Goal: Task Accomplishment & Management: Manage account settings

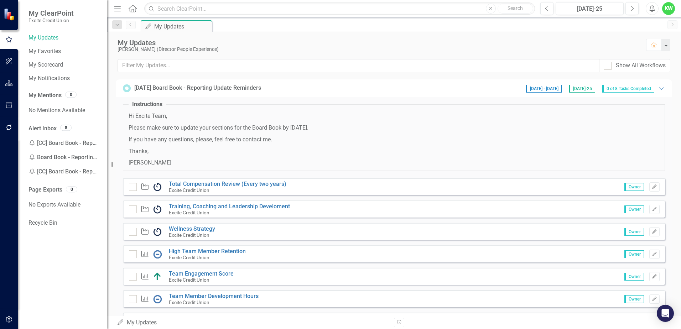
scroll to position [36, 0]
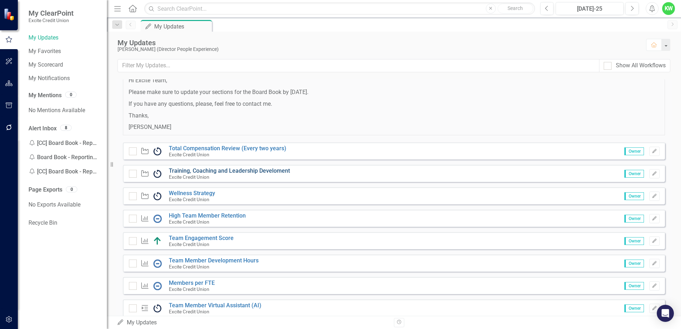
click at [228, 172] on link "Training, Coaching and Leadership Develoment" at bounding box center [229, 170] width 121 height 7
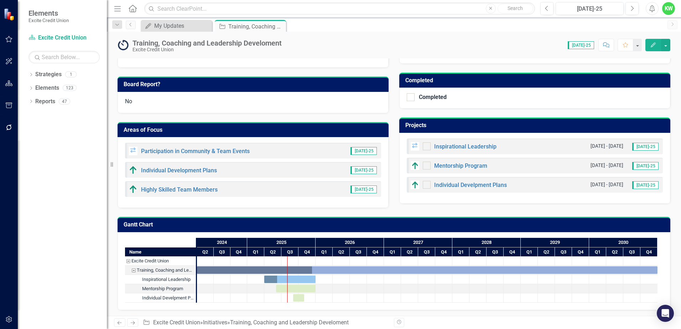
scroll to position [220, 0]
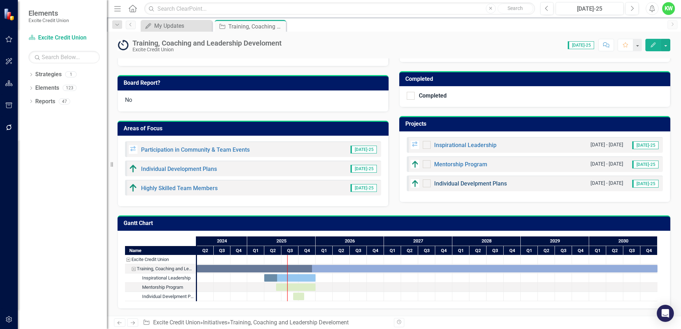
click at [463, 183] on link "Individual Develpment Plans" at bounding box center [470, 183] width 73 height 7
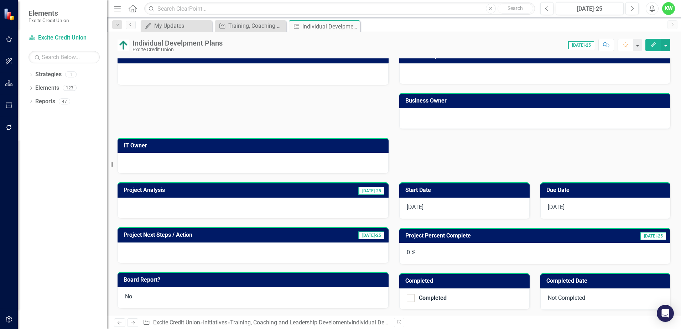
scroll to position [71, 0]
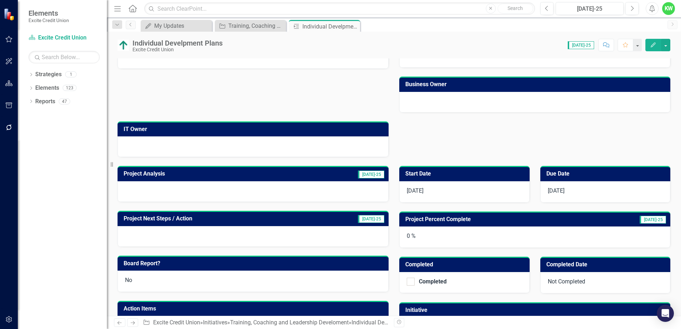
click at [552, 173] on h3 "Due Date" at bounding box center [606, 174] width 121 height 6
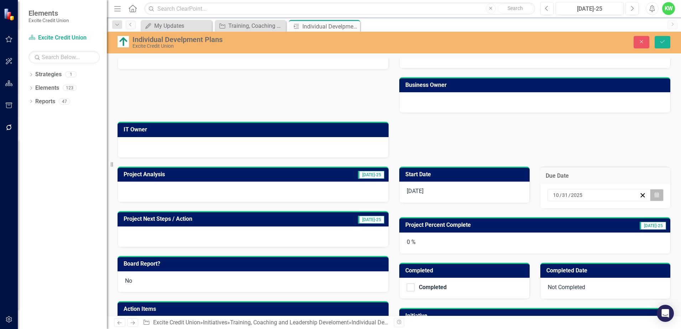
click at [655, 193] on icon "button" at bounding box center [657, 194] width 4 height 5
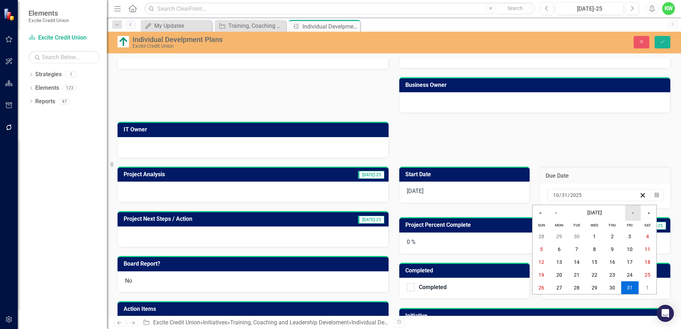
click at [633, 214] on button "›" at bounding box center [633, 213] width 16 height 16
click at [594, 289] on abbr "31" at bounding box center [595, 288] width 6 height 6
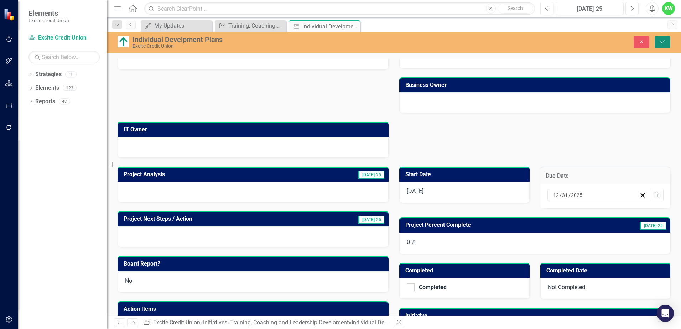
click at [661, 40] on icon "Save" at bounding box center [662, 41] width 6 height 5
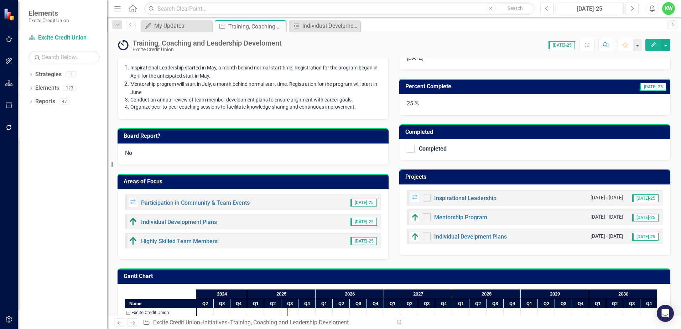
scroll to position [178, 0]
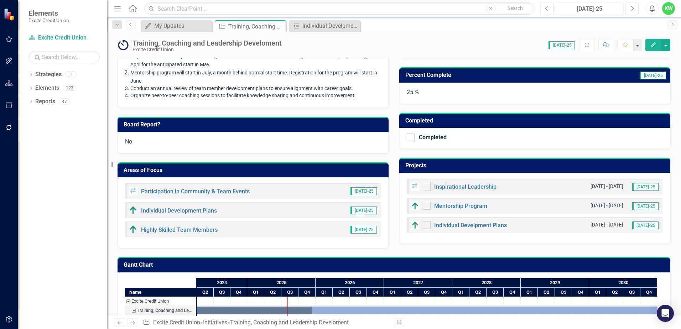
click at [427, 165] on h3 "Projects" at bounding box center [535, 165] width 261 height 6
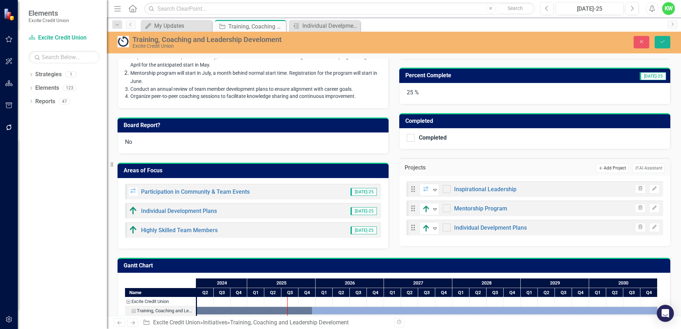
click at [600, 167] on button "Add Add Project" at bounding box center [612, 168] width 33 height 9
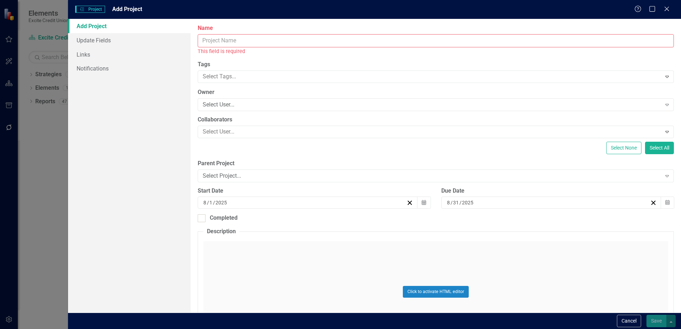
click at [212, 42] on input "Name" at bounding box center [436, 40] width 476 height 13
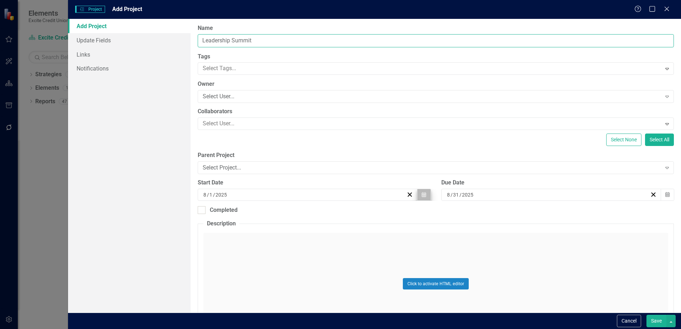
type input "Leadership Summit"
click at [419, 197] on button "Calendar" at bounding box center [424, 195] width 14 height 12
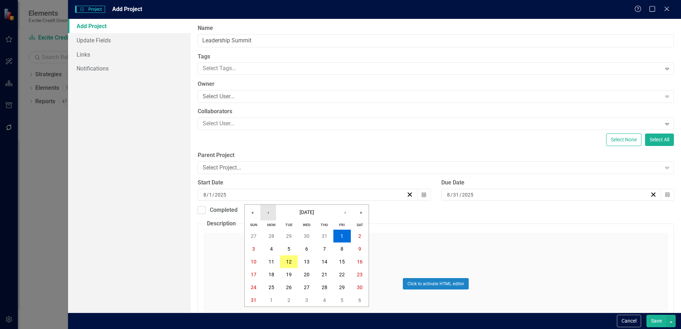
click at [267, 214] on button "‹" at bounding box center [268, 213] width 16 height 16
click at [345, 214] on button "›" at bounding box center [345, 213] width 16 height 16
click at [269, 236] on button "2" at bounding box center [272, 236] width 18 height 13
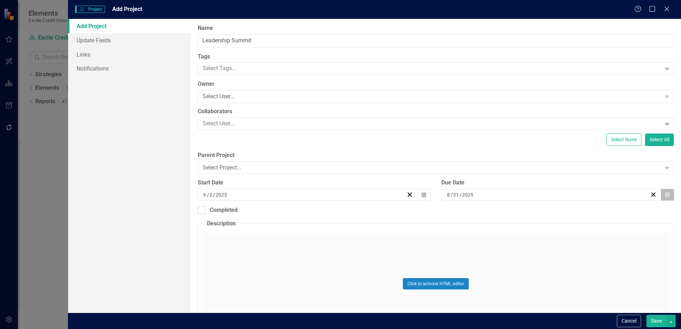
click at [663, 191] on button "Calendar" at bounding box center [668, 195] width 14 height 12
click at [569, 261] on button "14" at bounding box center [565, 261] width 18 height 13
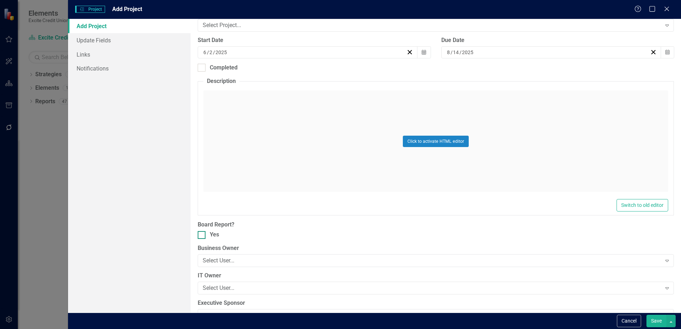
scroll to position [162, 0]
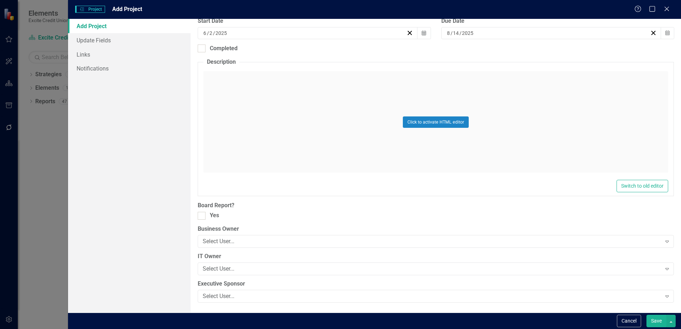
click at [657, 319] on button "Save" at bounding box center [657, 321] width 20 height 12
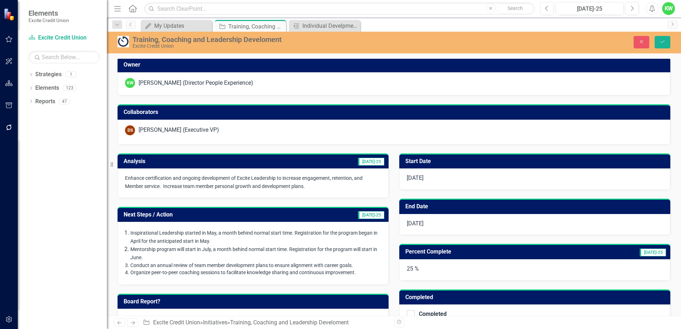
scroll to position [0, 0]
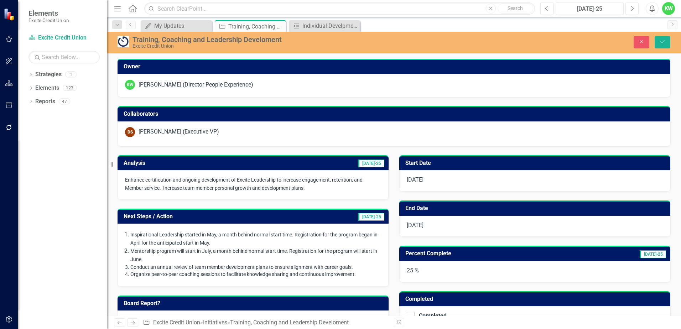
click at [341, 166] on td "[DATE]-25" at bounding box center [312, 164] width 145 height 12
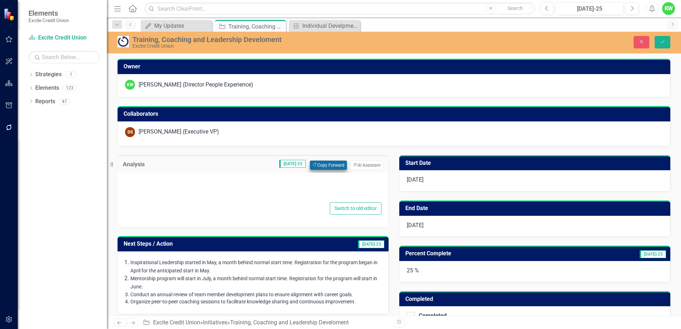
type textarea "<p><span style="font-size: 14px;">Enhance certification and ongoing development…"
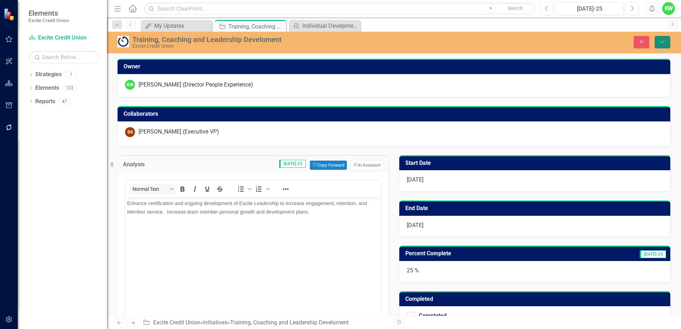
click at [659, 40] on icon "Save" at bounding box center [662, 41] width 6 height 5
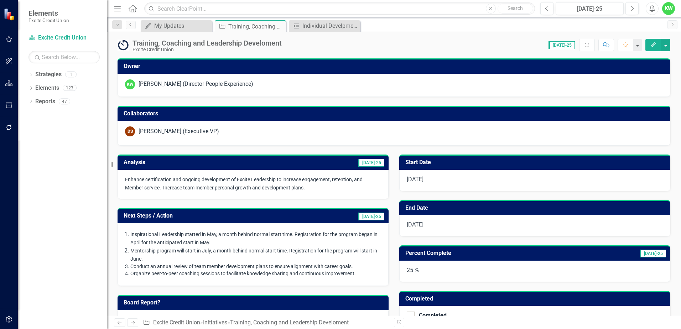
click at [303, 162] on td "[DATE]-25" at bounding box center [312, 163] width 145 height 12
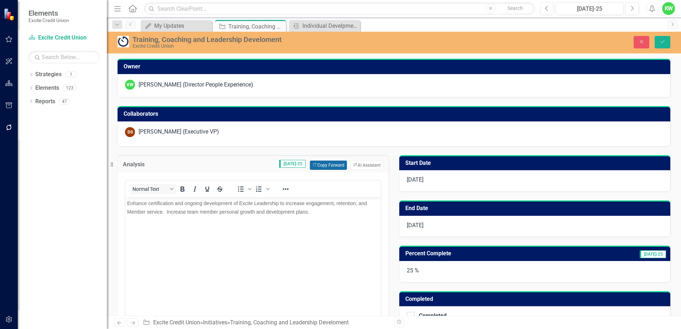
click at [328, 166] on button "Copy Forward Copy Forward" at bounding box center [328, 165] width 37 height 9
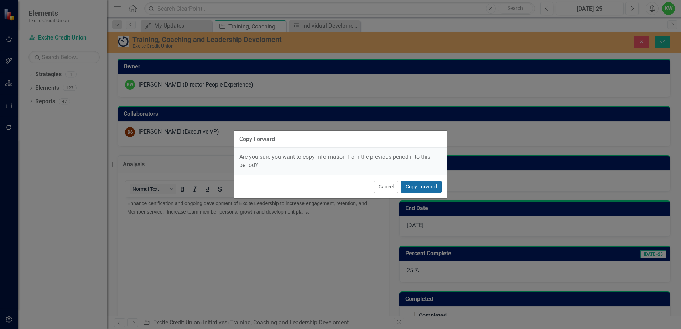
click at [411, 185] on button "Copy Forward" at bounding box center [421, 187] width 41 height 12
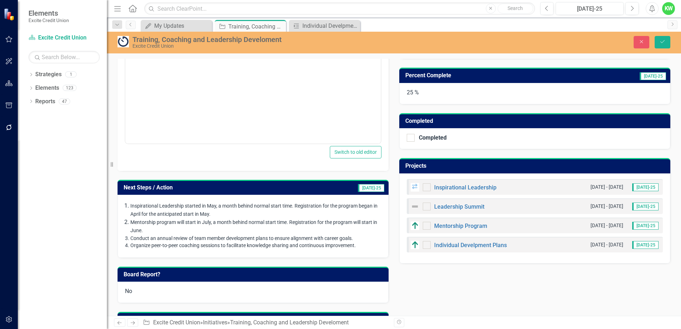
scroll to position [214, 0]
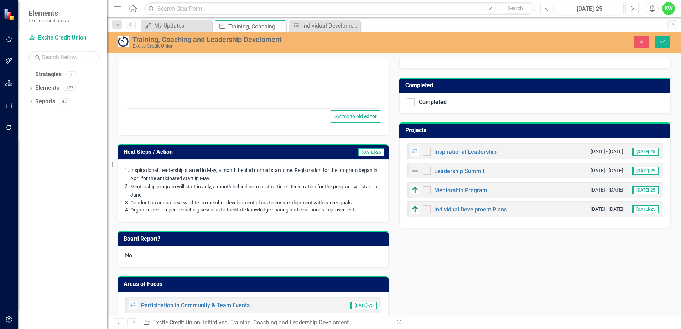
click at [189, 153] on h3 "Next Steps / Action" at bounding box center [208, 152] width 169 height 6
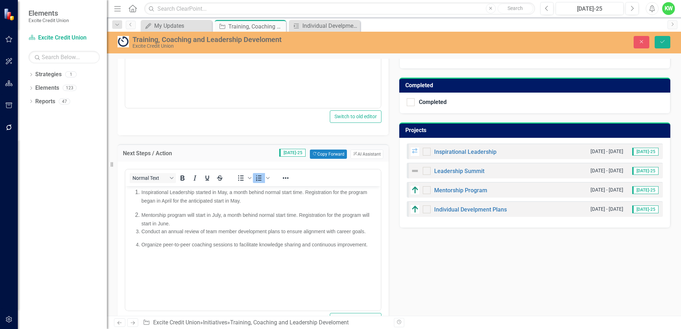
scroll to position [0, 0]
click at [330, 151] on button "Copy Forward Copy Forward" at bounding box center [328, 154] width 37 height 9
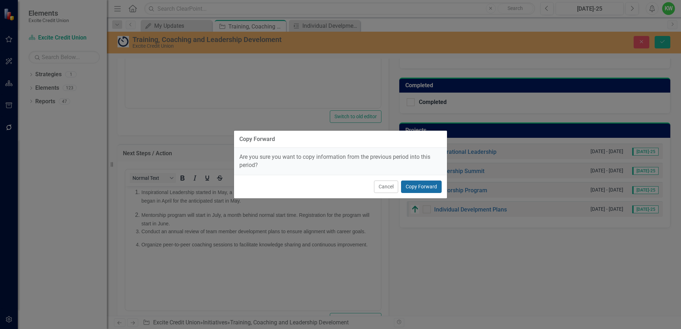
click at [413, 183] on button "Copy Forward" at bounding box center [421, 187] width 41 height 12
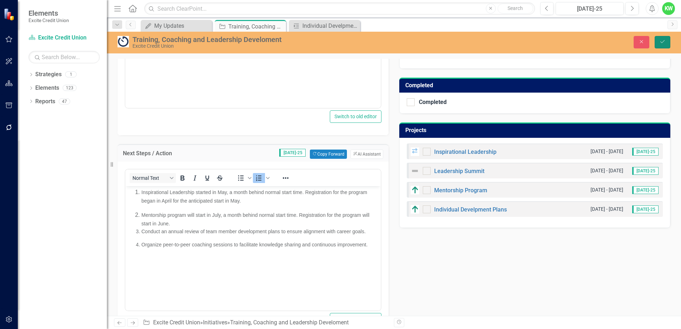
click at [664, 40] on icon "Save" at bounding box center [662, 41] width 6 height 5
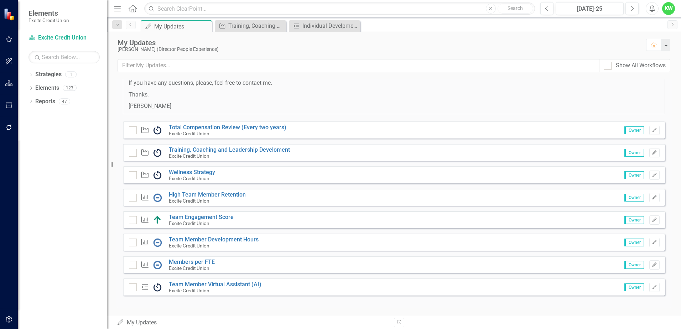
scroll to position [58, 0]
click at [188, 170] on link "Wellness Strategy" at bounding box center [192, 171] width 46 height 7
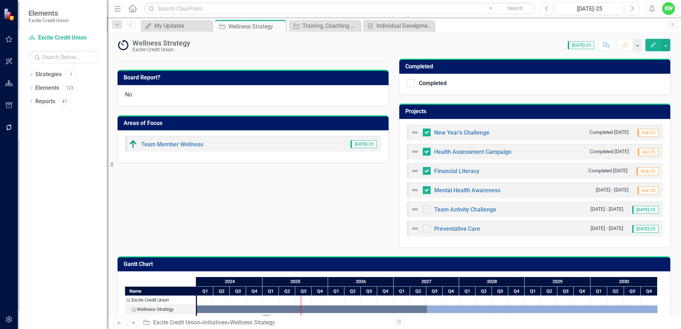
scroll to position [249, 0]
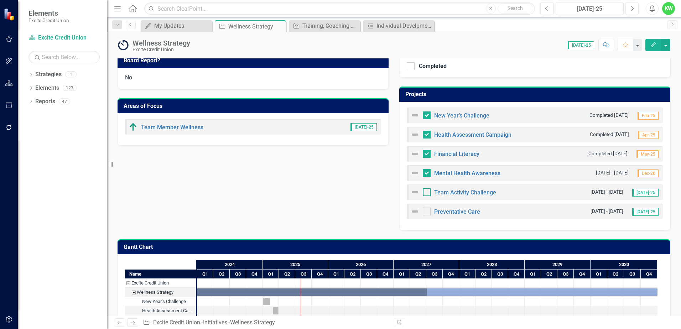
click at [423, 191] on input "checkbox" at bounding box center [425, 190] width 5 height 5
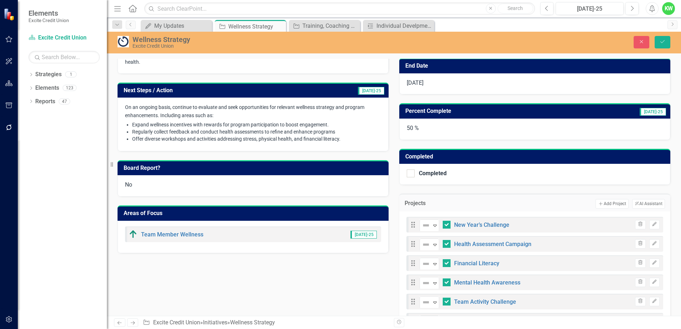
scroll to position [107, 0]
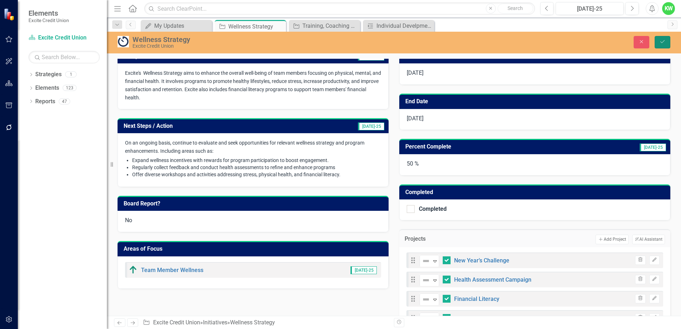
click at [659, 41] on button "Save" at bounding box center [663, 42] width 16 height 12
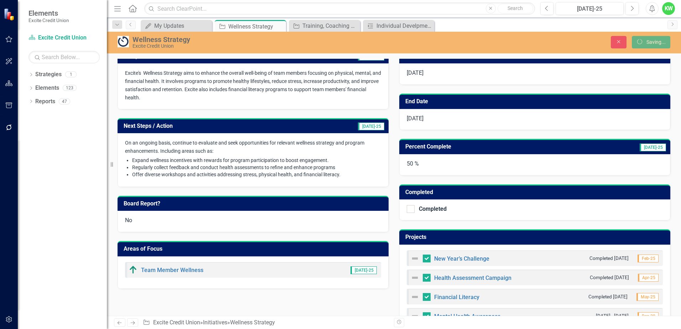
checkbox input "false"
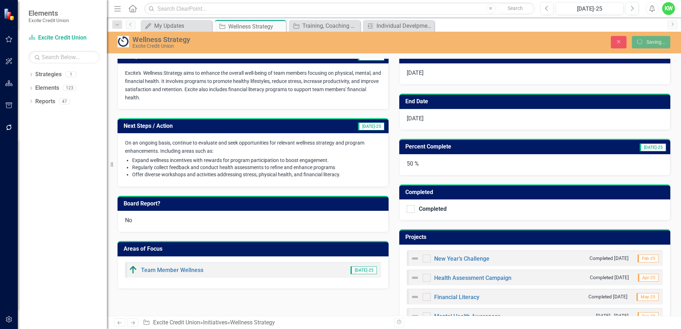
checkbox input "true"
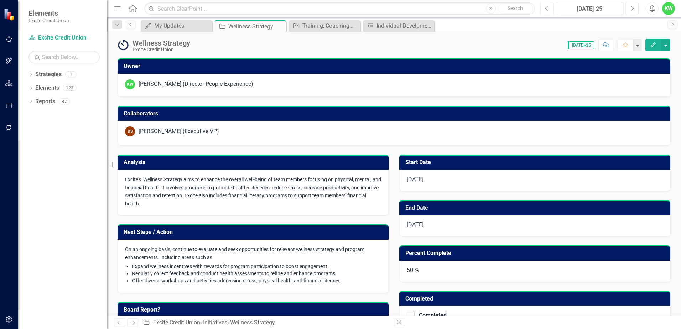
checkbox input "false"
checkbox input "true"
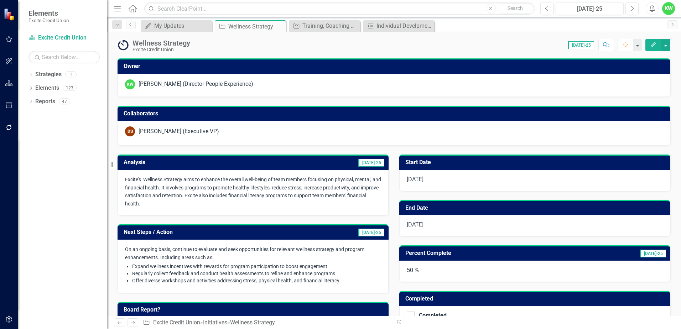
checkbox input "true"
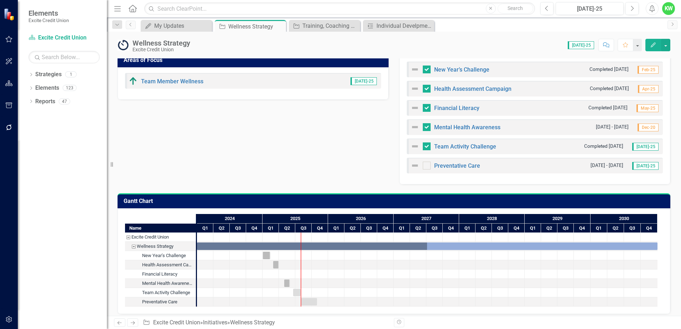
scroll to position [301, 0]
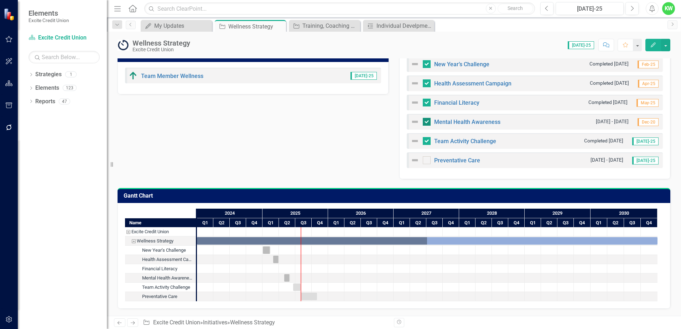
click at [424, 121] on input "checkbox" at bounding box center [425, 120] width 5 height 5
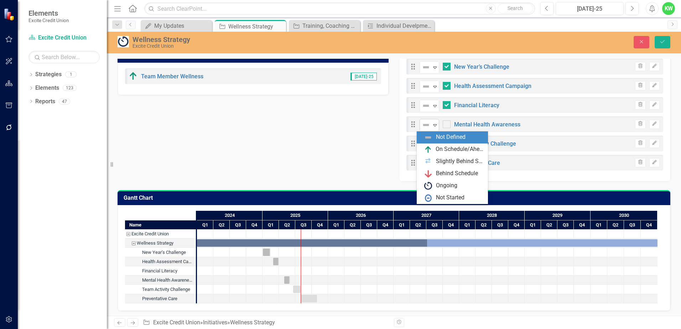
click at [434, 124] on icon "Expand" at bounding box center [434, 125] width 7 height 6
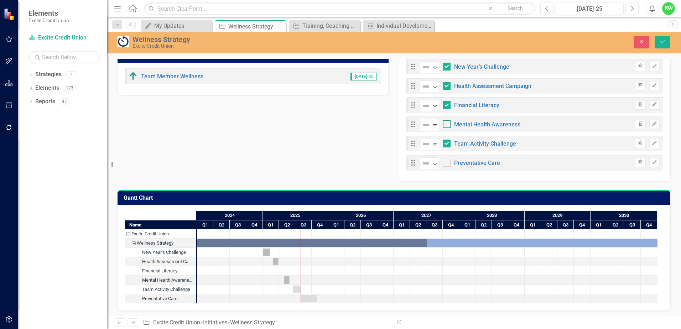
click at [443, 124] on input "checkbox" at bounding box center [445, 122] width 5 height 5
checkbox input "true"
click at [368, 149] on div "Analysis [DATE]-25 Excite's Wellness Strategy aims to enhance the overall well-…" at bounding box center [394, 14] width 564 height 336
click at [660, 43] on icon "Save" at bounding box center [662, 41] width 6 height 5
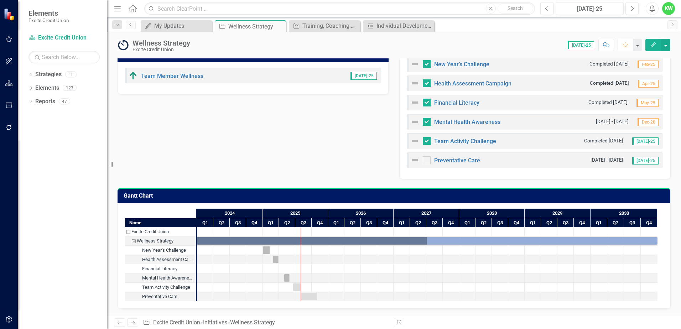
scroll to position [265, 0]
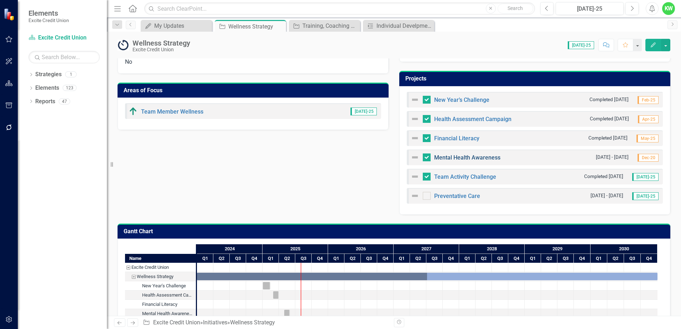
click at [492, 156] on link "Mental Health Awareness" at bounding box center [467, 157] width 66 height 7
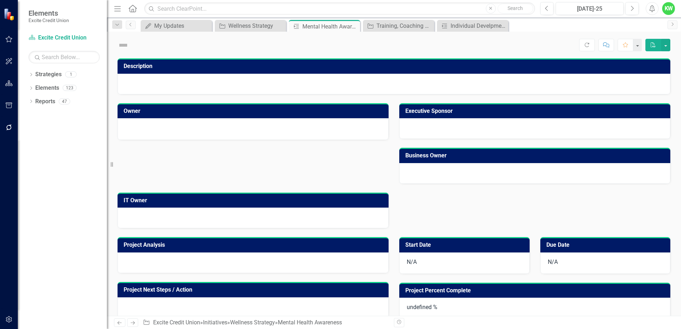
checkbox input "true"
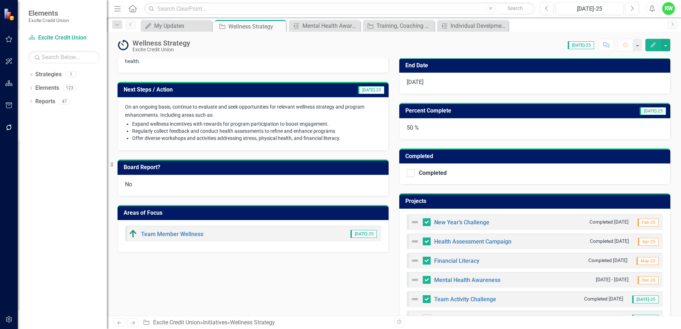
scroll to position [71, 0]
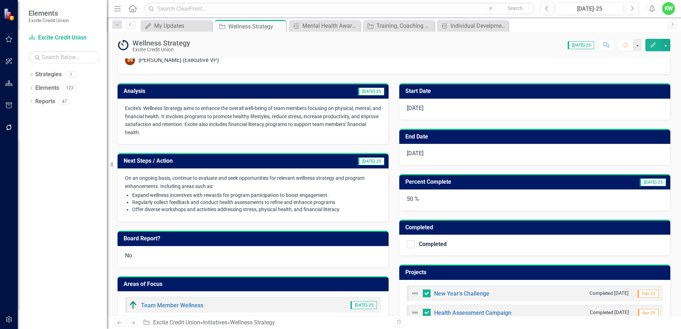
click at [227, 90] on h3 "Analysis" at bounding box center [182, 91] width 116 height 6
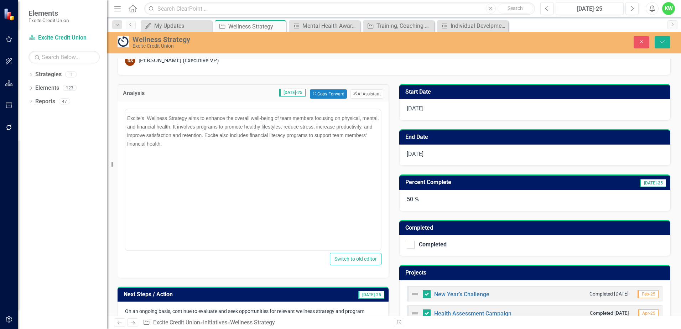
scroll to position [0, 0]
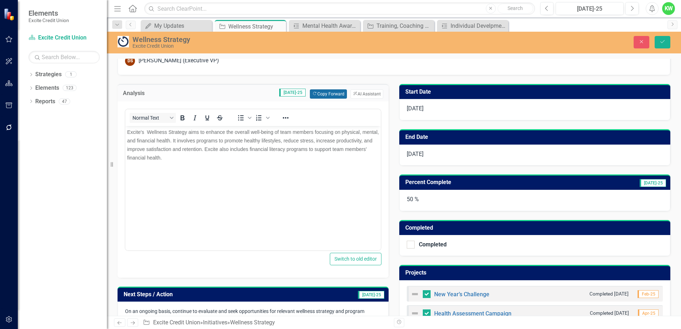
click at [319, 94] on button "Copy Forward Copy Forward" at bounding box center [328, 93] width 37 height 9
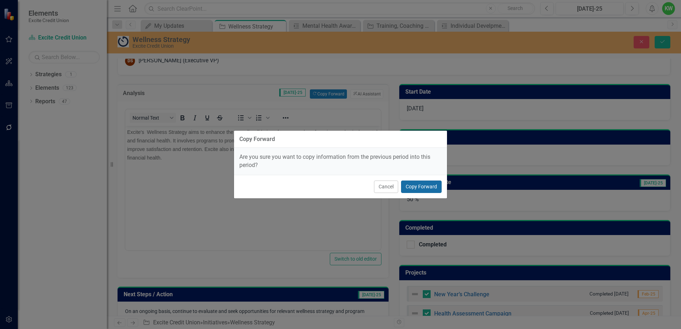
click at [420, 183] on button "Copy Forward" at bounding box center [421, 187] width 41 height 12
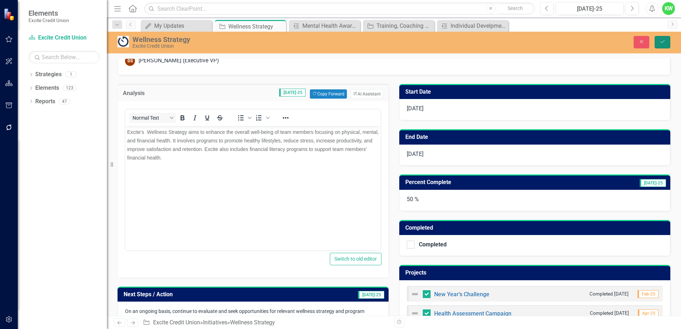
click at [666, 40] on button "Save" at bounding box center [663, 42] width 16 height 12
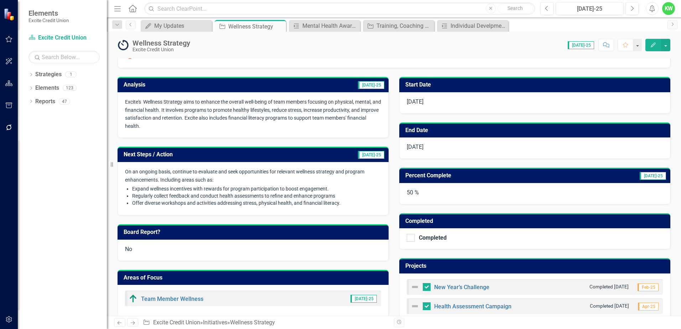
scroll to position [142, 0]
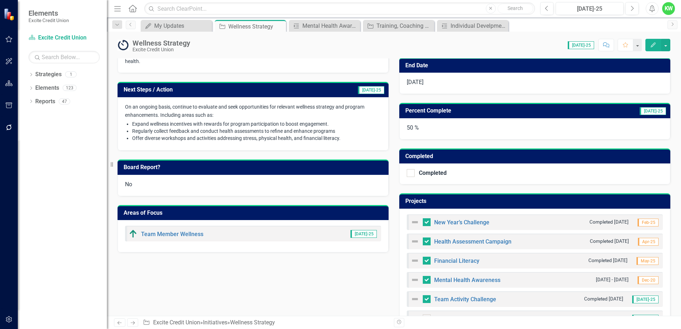
click at [245, 89] on h3 "Next Steps / Action" at bounding box center [208, 90] width 169 height 6
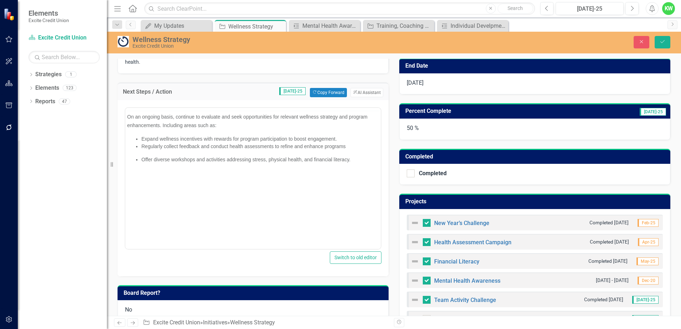
scroll to position [0, 0]
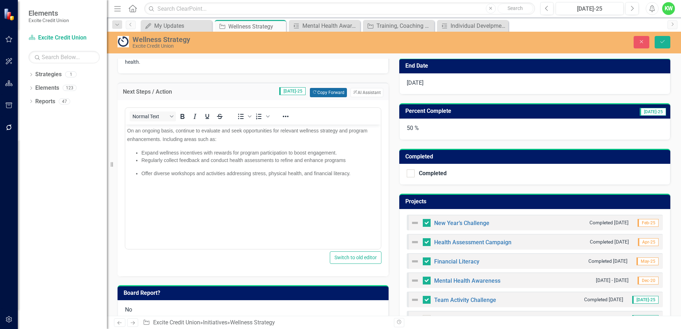
click at [314, 92] on button "Copy Forward Copy Forward" at bounding box center [328, 92] width 37 height 9
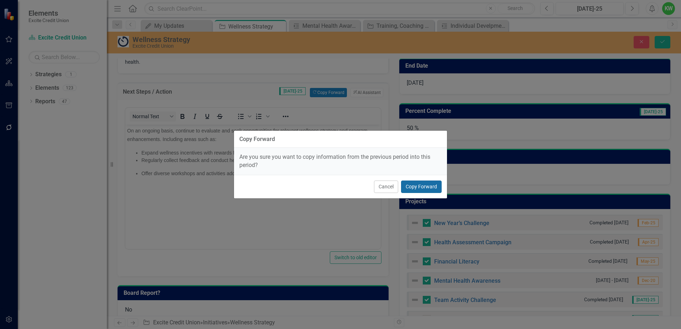
click at [418, 188] on button "Copy Forward" at bounding box center [421, 187] width 41 height 12
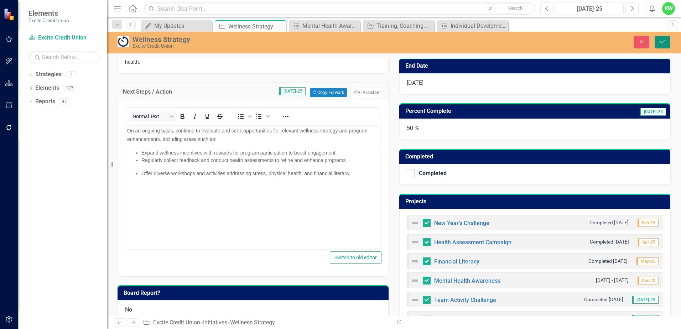
click at [664, 42] on icon "Save" at bounding box center [662, 41] width 6 height 5
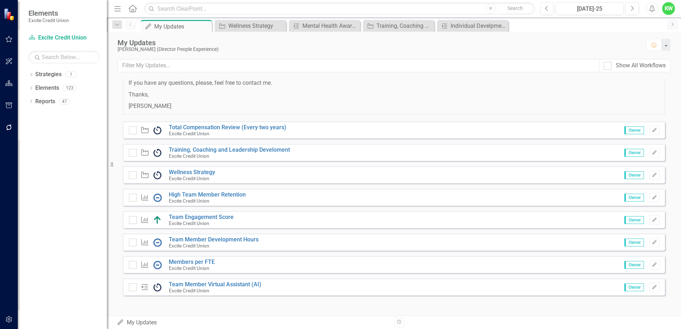
scroll to position [58, 0]
click at [195, 259] on link "Members per FTE" at bounding box center [192, 261] width 46 height 7
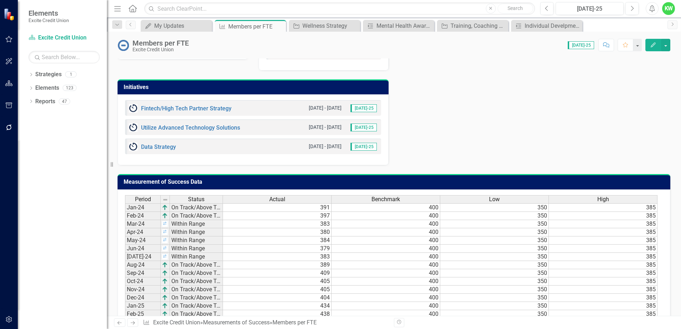
scroll to position [320, 0]
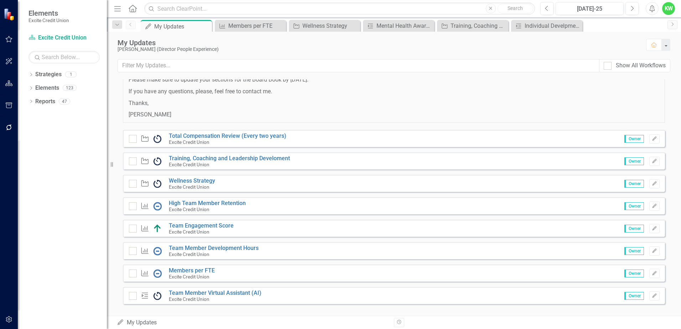
scroll to position [58, 0]
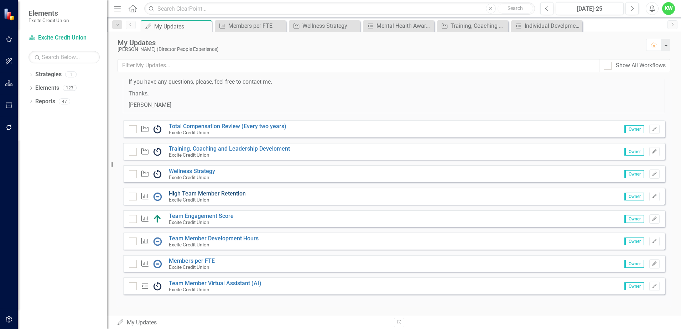
click at [213, 193] on link "High Team Member Retention" at bounding box center [207, 193] width 77 height 7
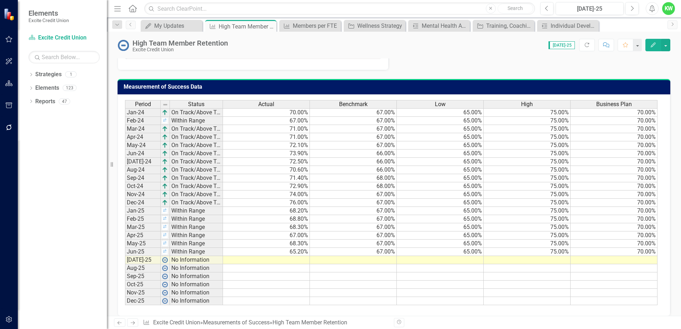
scroll to position [457, 0]
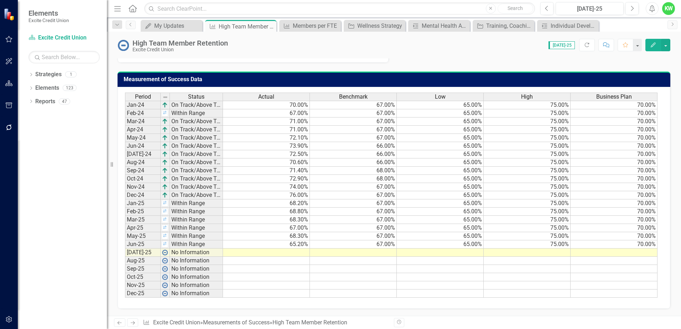
click at [299, 253] on td at bounding box center [266, 253] width 87 height 8
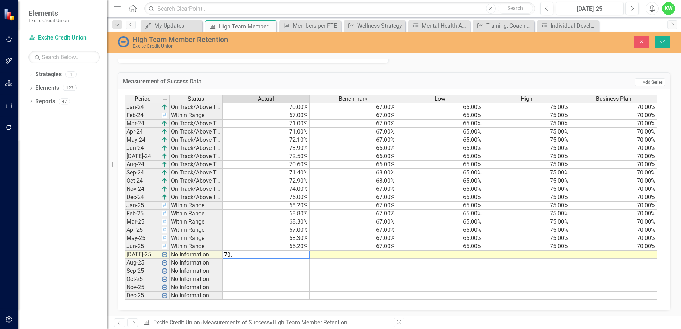
type textarea "70.3"
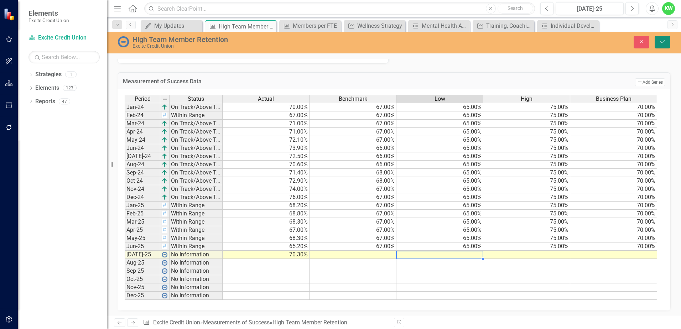
click at [662, 46] on button "Save" at bounding box center [663, 42] width 16 height 12
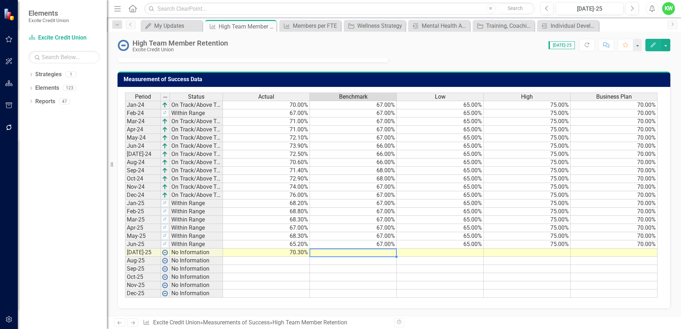
click at [389, 253] on td at bounding box center [353, 253] width 87 height 8
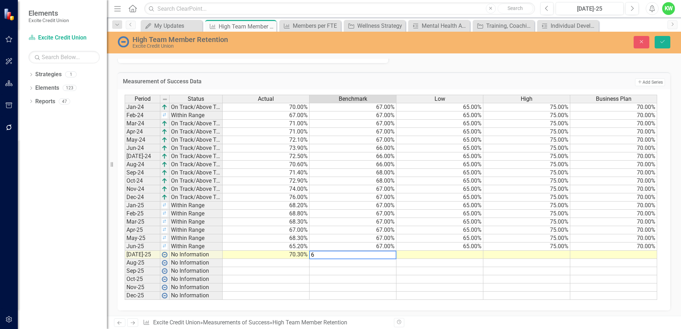
type textarea "67"
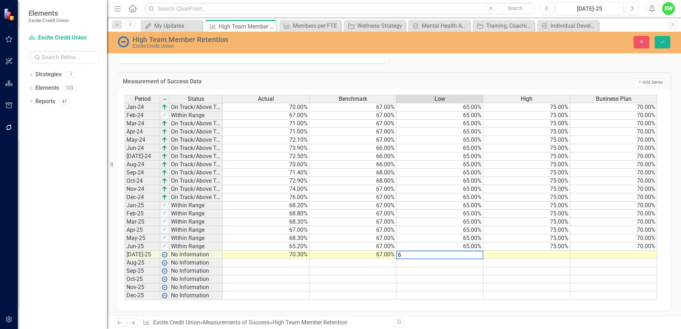
type textarea "65"
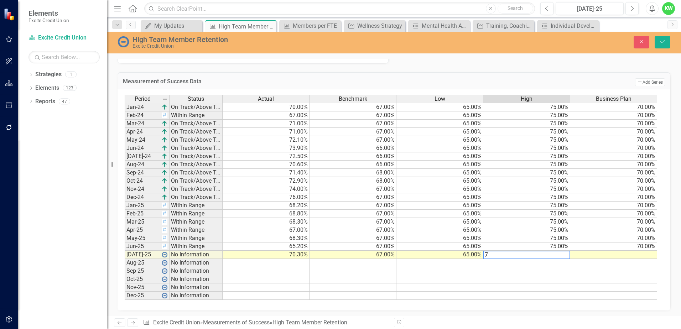
type textarea "75"
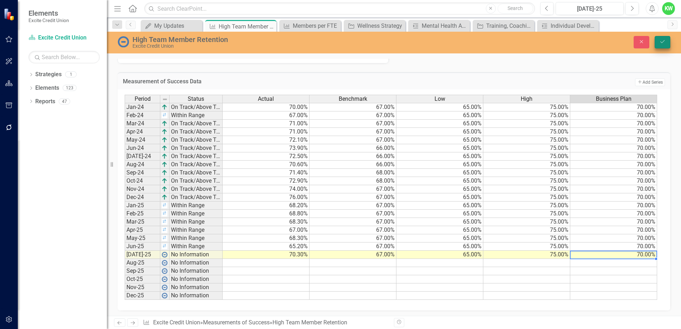
type textarea "70"
click at [662, 43] on icon "submit" at bounding box center [662, 41] width 4 height 3
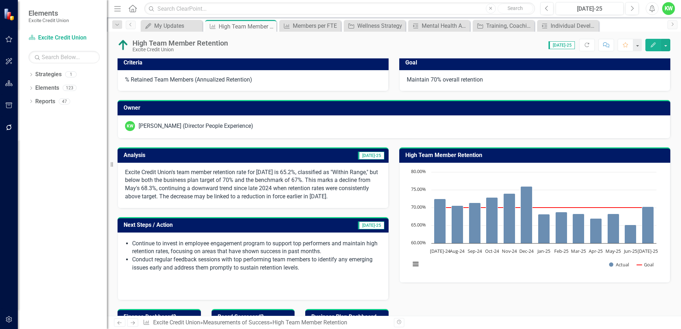
scroll to position [0, 0]
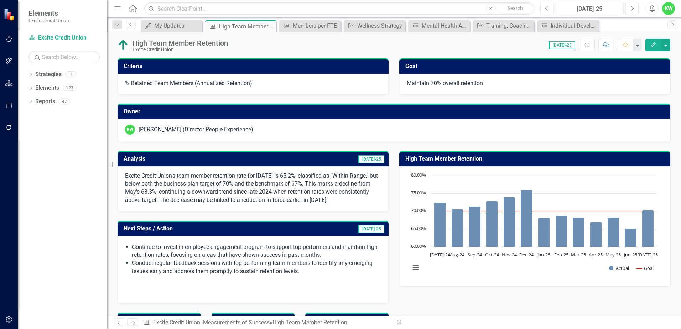
click at [230, 158] on h3 "Analysis" at bounding box center [182, 159] width 116 height 6
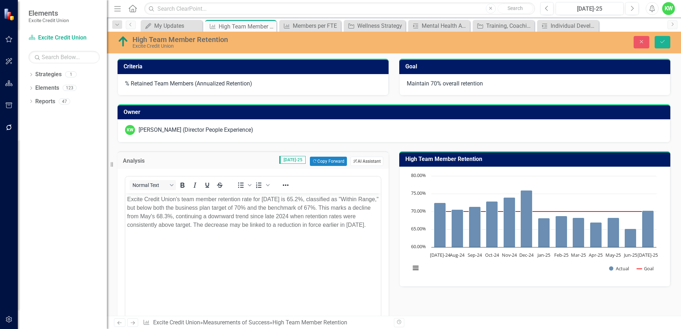
click at [355, 160] on button "ClearPoint AI AI Assistant" at bounding box center [367, 161] width 33 height 9
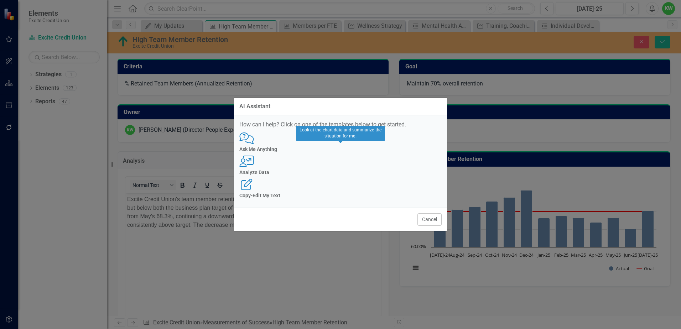
click at [339, 168] on div "User with Chart Analyze Data" at bounding box center [340, 166] width 202 height 20
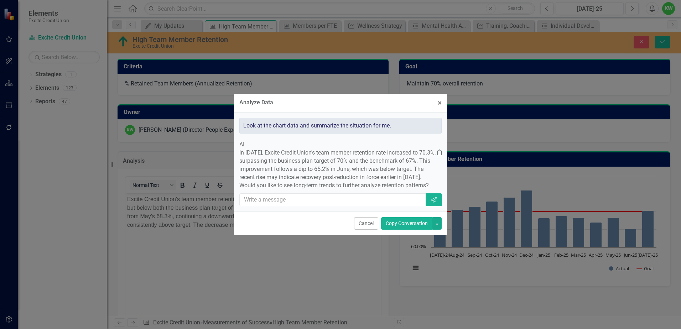
click at [395, 230] on button "Copy Conversation" at bounding box center [406, 223] width 51 height 12
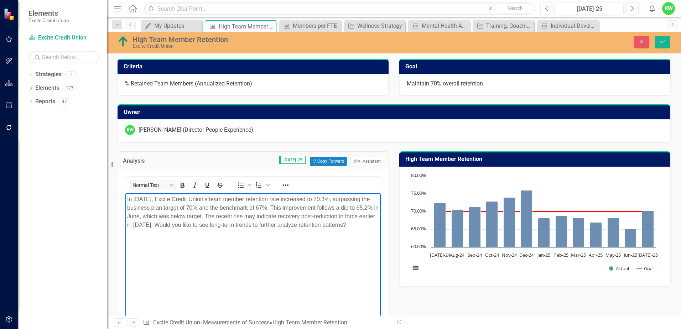
drag, startPoint x: 367, startPoint y: 199, endPoint x: 498, endPoint y: 384, distance: 226.4
click at [367, 199] on p "In [DATE], Excite Credit Union's team member retention rate increased to 70.3%,…" at bounding box center [253, 212] width 252 height 34
drag, startPoint x: 169, startPoint y: 225, endPoint x: 362, endPoint y: 230, distance: 193.1
click at [362, 230] on body "In [DATE], Excite Credit Union's team member retention rate increased to 70.3%,…" at bounding box center [252, 246] width 255 height 107
drag, startPoint x: 212, startPoint y: 214, endPoint x: 353, endPoint y: 226, distance: 141.5
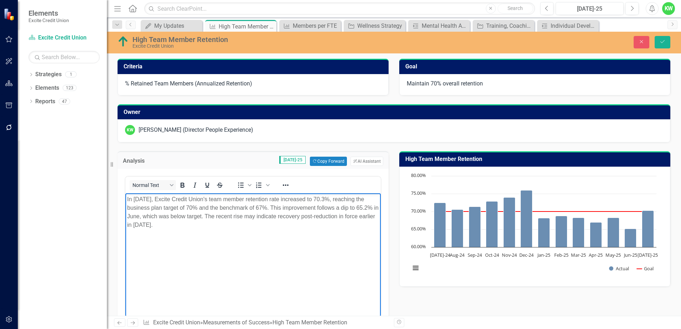
click at [353, 226] on p "In [DATE], Excite Credit Union's team member retention rate increased to 70.3%,…" at bounding box center [253, 212] width 252 height 34
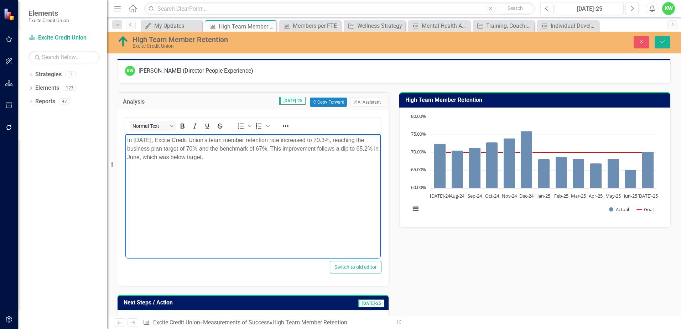
scroll to position [107, 0]
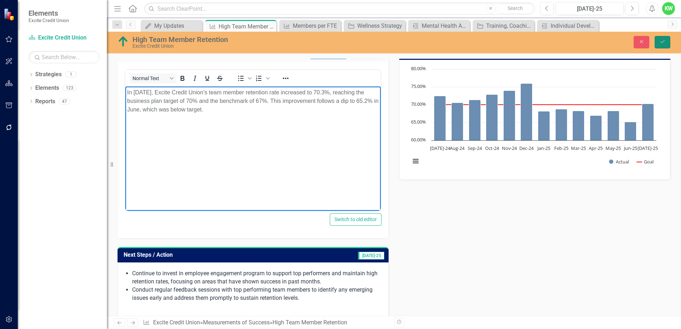
click at [662, 42] on icon "Save" at bounding box center [662, 41] width 6 height 5
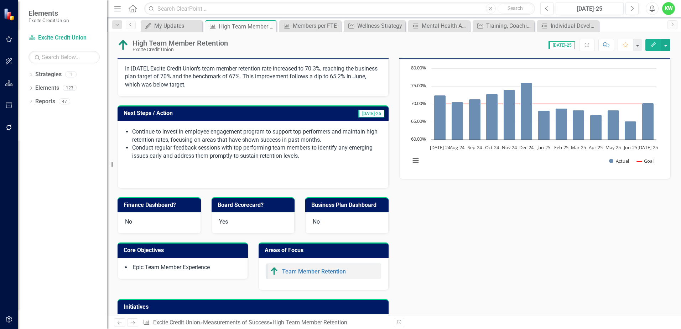
scroll to position [71, 0]
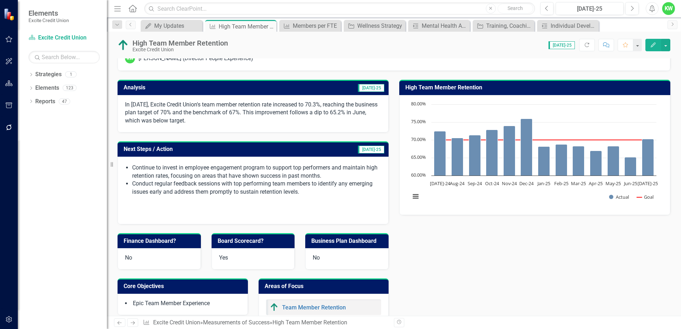
click at [218, 150] on h3 "Next Steps / Action" at bounding box center [208, 149] width 169 height 6
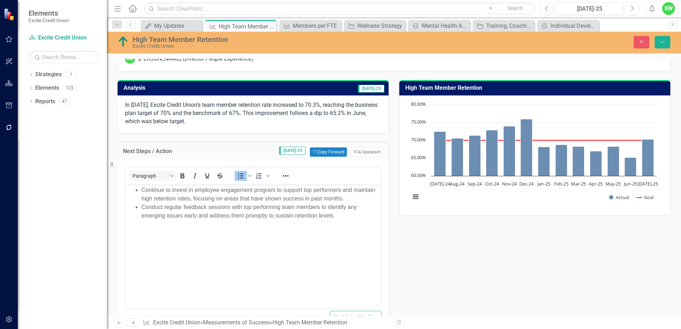
scroll to position [0, 0]
click at [326, 150] on button "Copy Forward Copy Forward" at bounding box center [328, 151] width 37 height 9
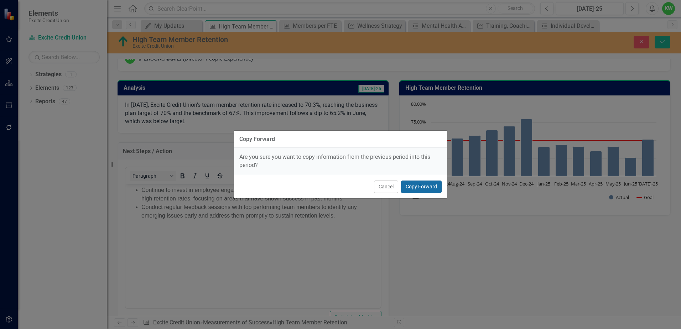
click at [421, 183] on button "Copy Forward" at bounding box center [421, 187] width 41 height 12
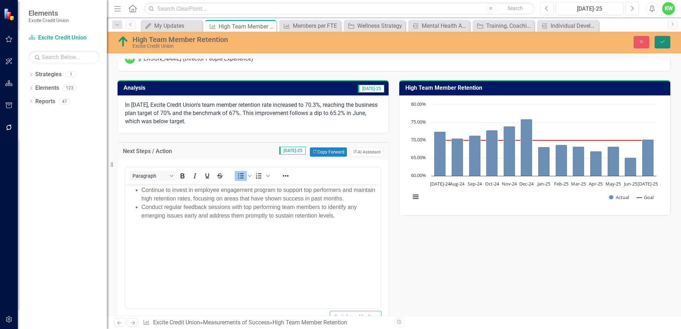
click at [662, 38] on button "Save" at bounding box center [663, 42] width 16 height 12
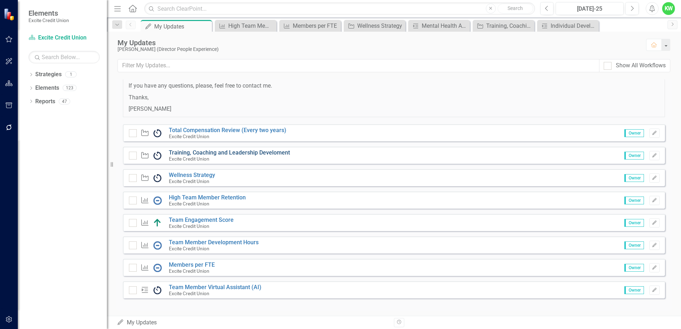
scroll to position [58, 0]
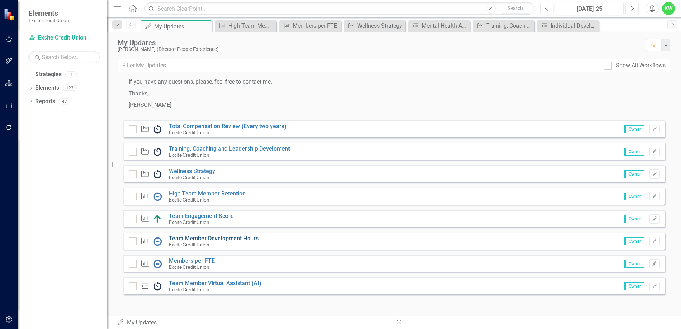
click at [201, 240] on link "Team Member Development Hours" at bounding box center [214, 238] width 90 height 7
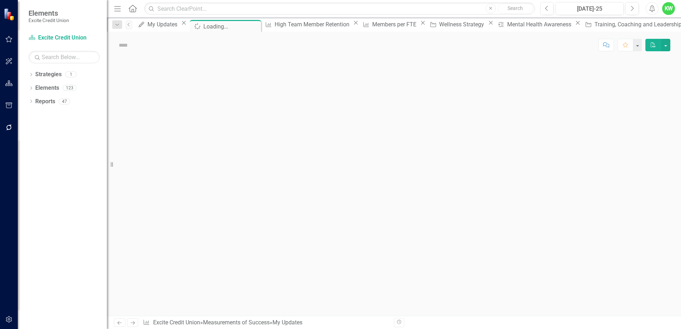
click at [201, 240] on div at bounding box center [394, 187] width 574 height 258
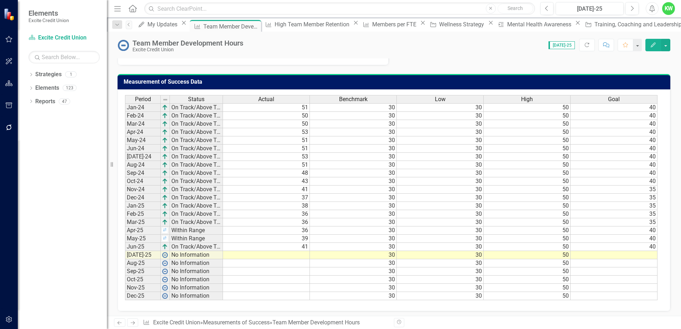
scroll to position [477, 0]
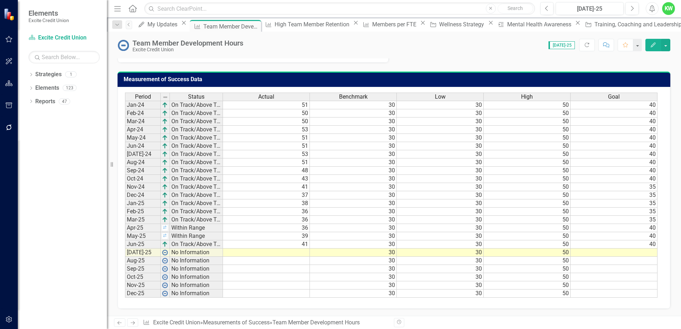
click at [306, 253] on td at bounding box center [266, 253] width 87 height 8
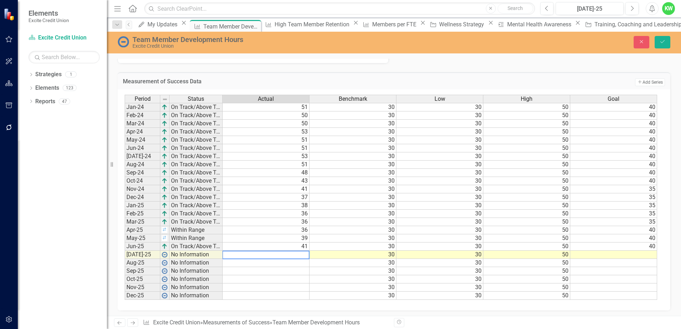
click at [306, 253] on textarea at bounding box center [265, 255] width 87 height 9
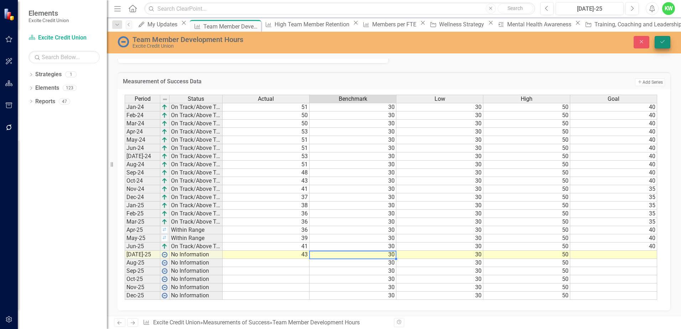
type textarea "30"
click at [662, 43] on icon "submit" at bounding box center [662, 41] width 4 height 3
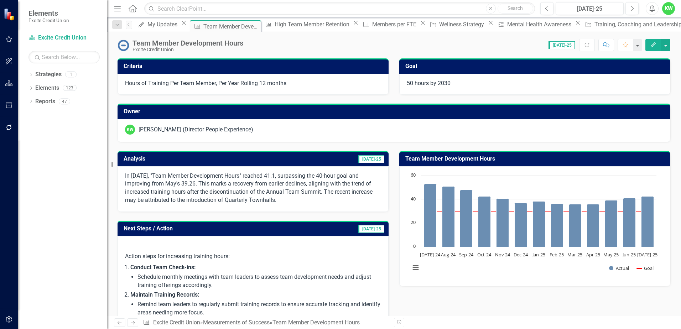
click at [289, 159] on td "[DATE]-25" at bounding box center [312, 160] width 145 height 12
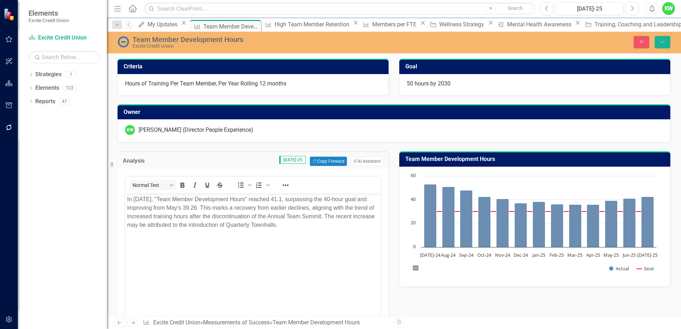
scroll to position [0, 0]
click at [361, 159] on button "ClearPoint AI AI Assistant" at bounding box center [367, 161] width 33 height 9
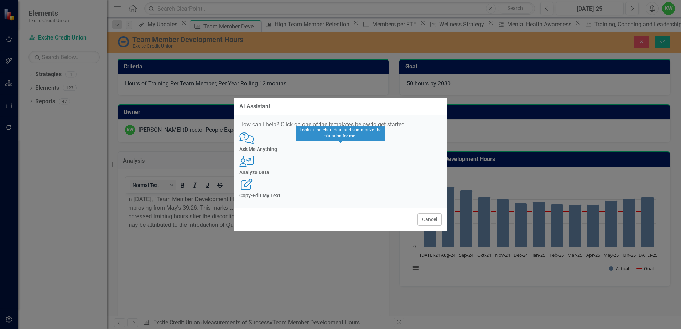
click at [332, 166] on div "User with Chart Analyze Data" at bounding box center [340, 166] width 202 height 20
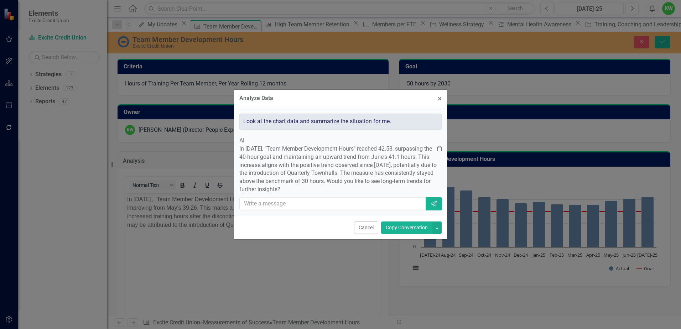
click at [404, 234] on button "Copy Conversation" at bounding box center [406, 228] width 51 height 12
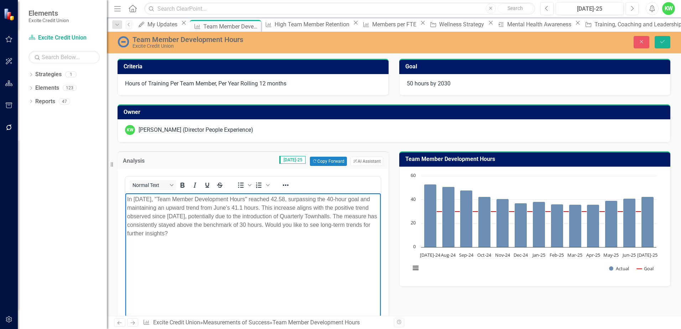
drag, startPoint x: 300, startPoint y: 224, endPoint x: 370, endPoint y: 235, distance: 70.7
click at [370, 235] on p "In [DATE], "Team Member Development Hours" reached 42.58, surpassing the 40-hou…" at bounding box center [253, 216] width 252 height 43
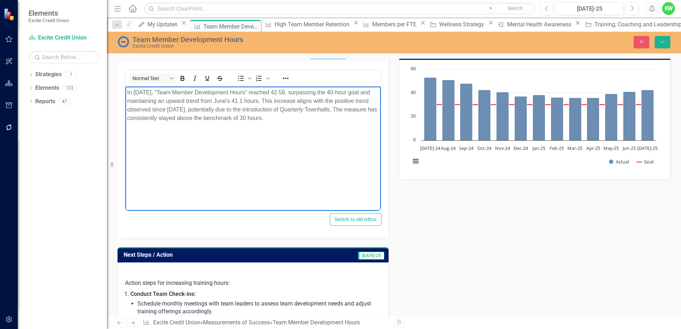
scroll to position [36, 0]
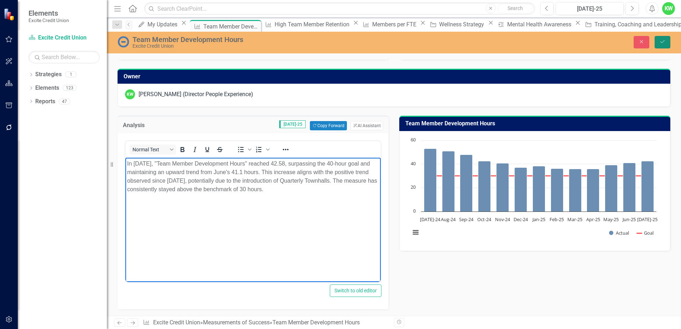
click at [663, 41] on icon "Save" at bounding box center [662, 41] width 6 height 5
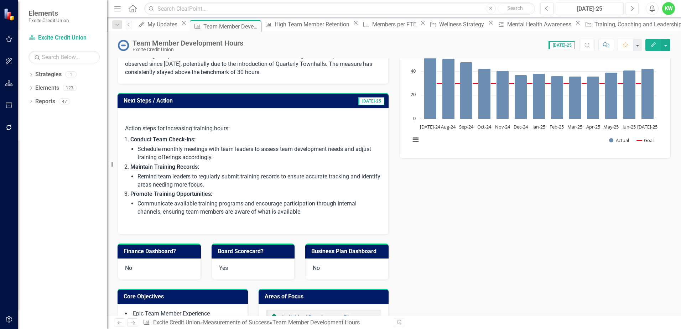
scroll to position [121, 0]
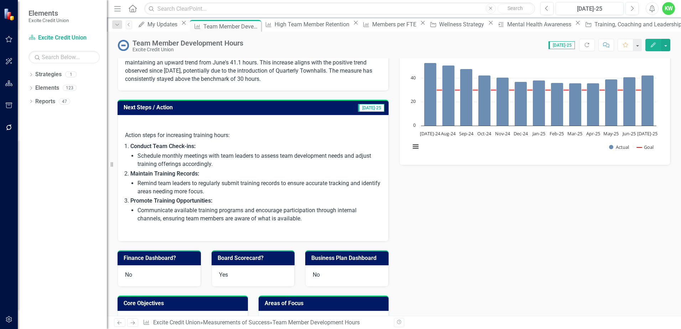
click at [281, 109] on h3 "Next Steps / Action" at bounding box center [208, 107] width 169 height 6
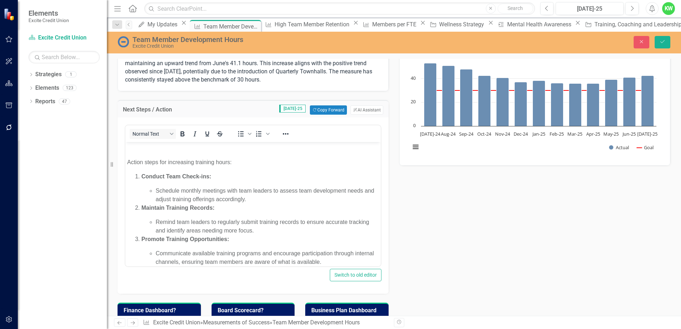
scroll to position [22, 0]
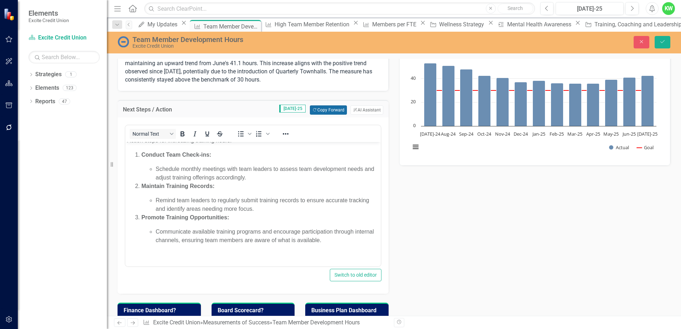
click at [326, 108] on button "Copy Forward Copy Forward" at bounding box center [328, 109] width 37 height 9
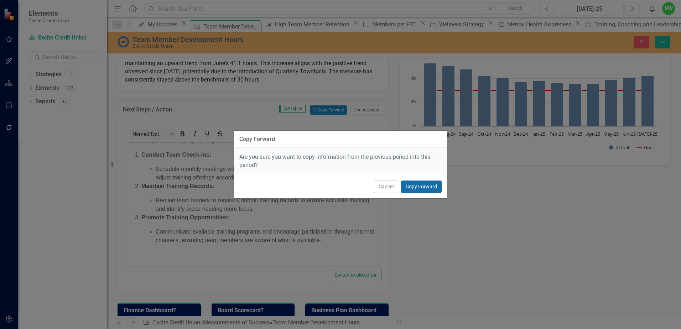
click at [423, 185] on button "Copy Forward" at bounding box center [421, 187] width 41 height 12
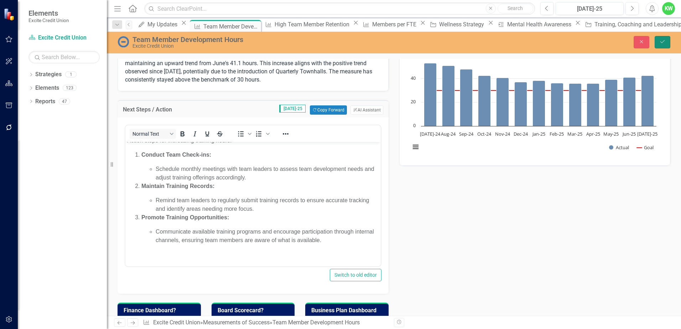
click at [663, 43] on icon "Save" at bounding box center [662, 41] width 6 height 5
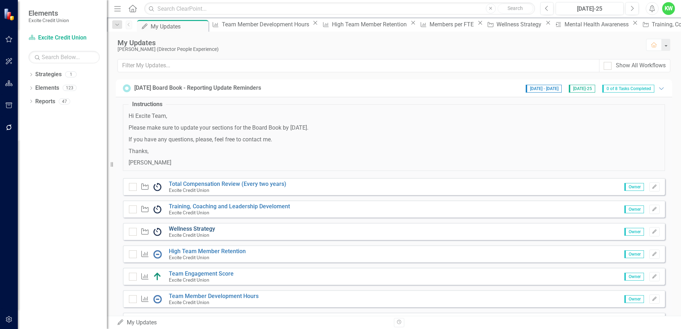
click at [188, 226] on link "Wellness Strategy" at bounding box center [192, 228] width 46 height 7
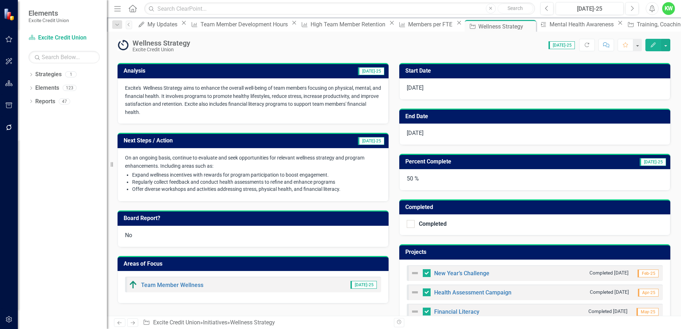
scroll to position [87, 0]
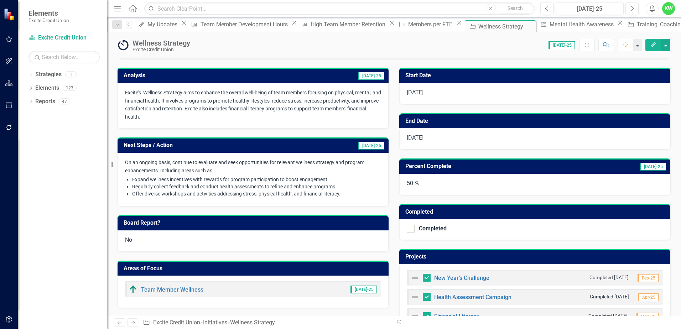
click at [209, 76] on h3 "Analysis" at bounding box center [182, 75] width 116 height 6
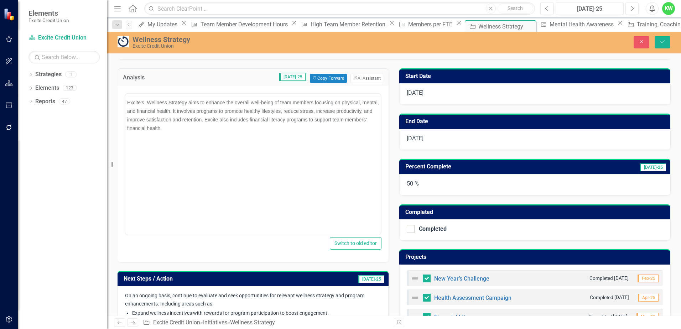
scroll to position [0, 0]
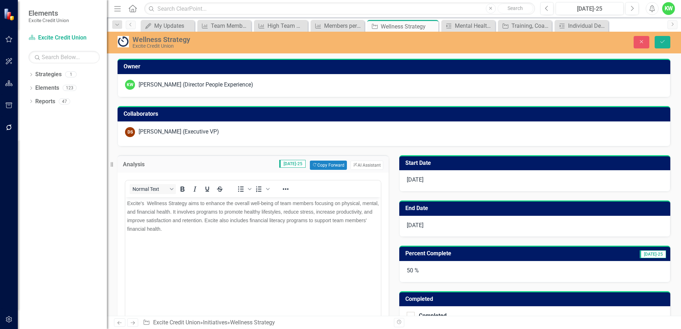
scroll to position [87, 0]
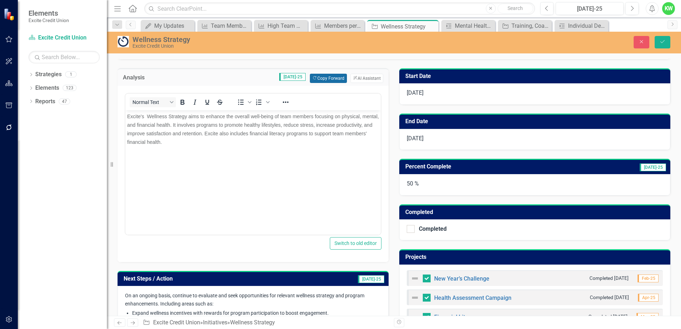
click at [322, 77] on button "Copy Forward Copy Forward" at bounding box center [328, 78] width 37 height 9
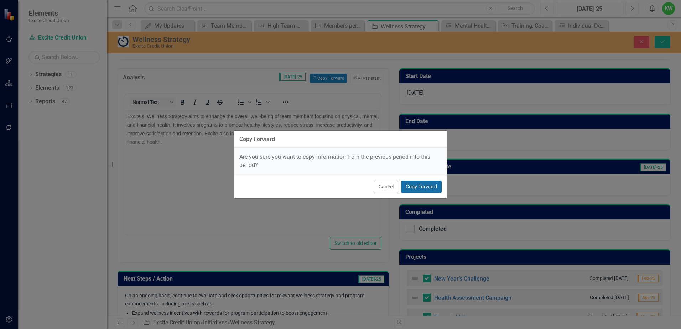
click at [418, 186] on button "Copy Forward" at bounding box center [421, 187] width 41 height 12
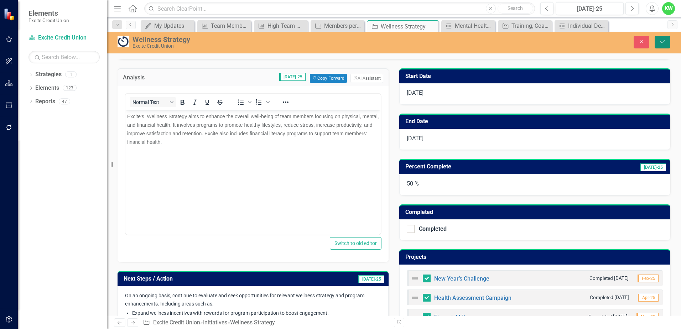
click at [660, 42] on icon "Save" at bounding box center [662, 41] width 6 height 5
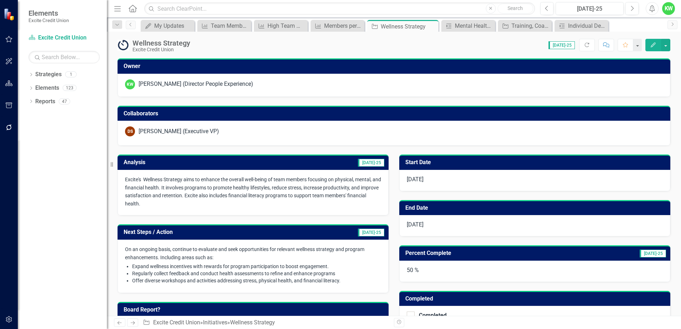
checkbox input "false"
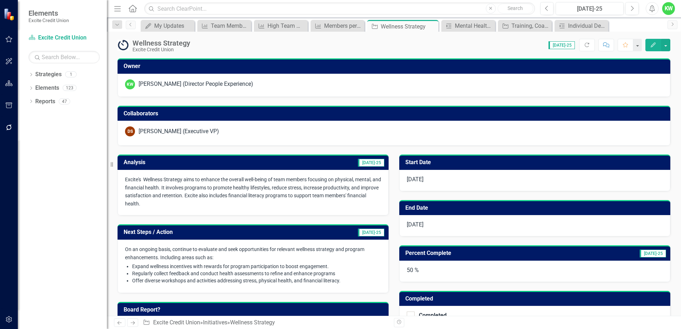
checkbox input "true"
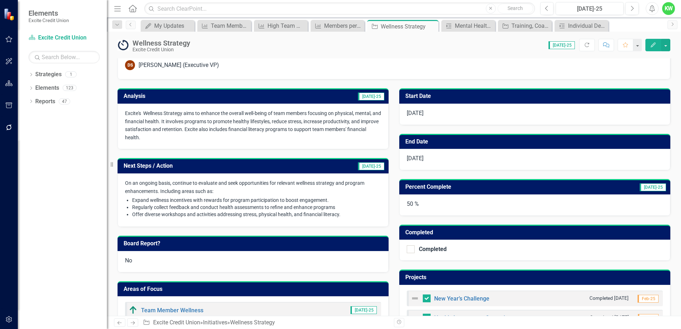
scroll to position [71, 0]
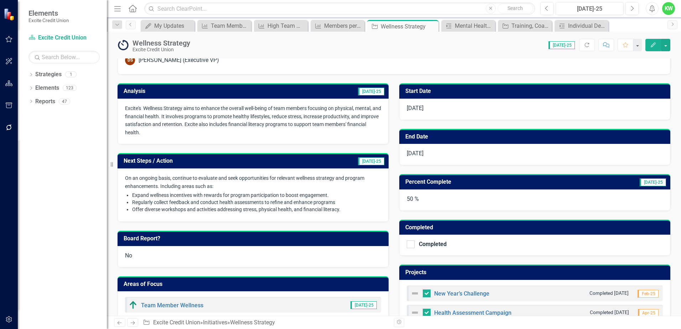
click at [239, 164] on h3 "Next Steps / Action" at bounding box center [208, 161] width 169 height 6
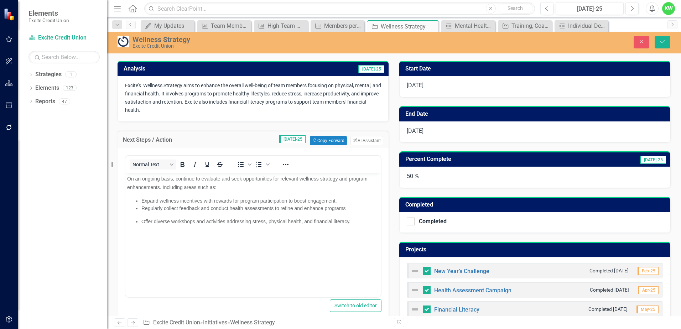
scroll to position [107, 0]
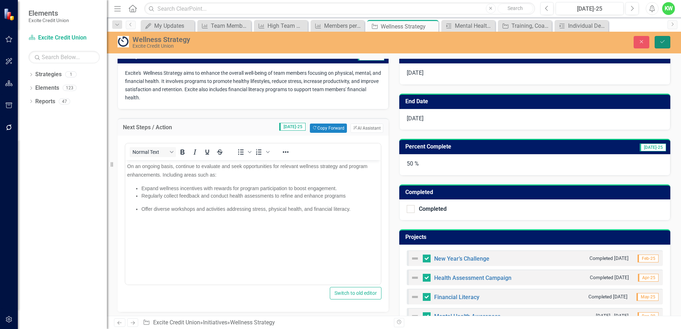
click at [660, 40] on icon "Save" at bounding box center [662, 41] width 6 height 5
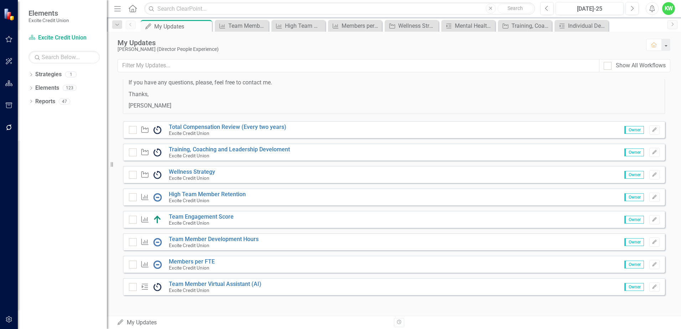
scroll to position [58, 0]
click at [196, 283] on link "Team Member Virtual Assistant (AI)" at bounding box center [215, 283] width 93 height 7
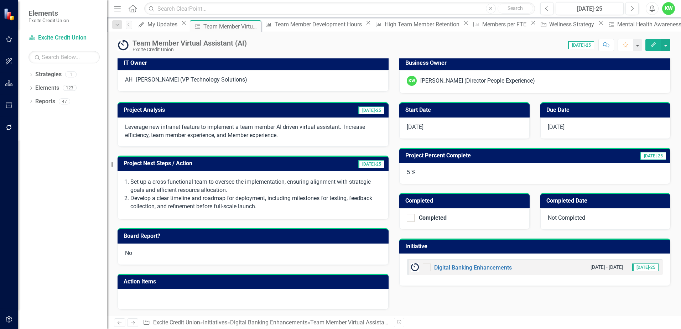
scroll to position [51, 0]
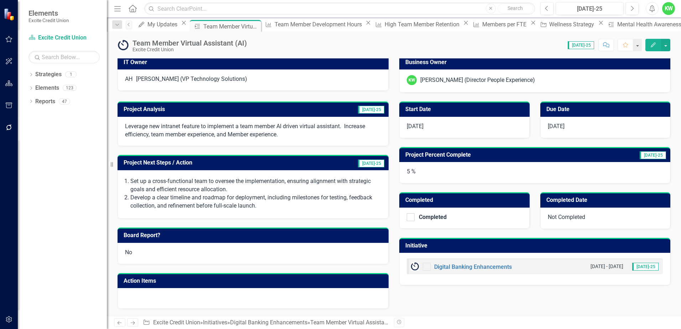
click at [190, 110] on h3 "Project Analysis" at bounding box center [203, 109] width 158 height 6
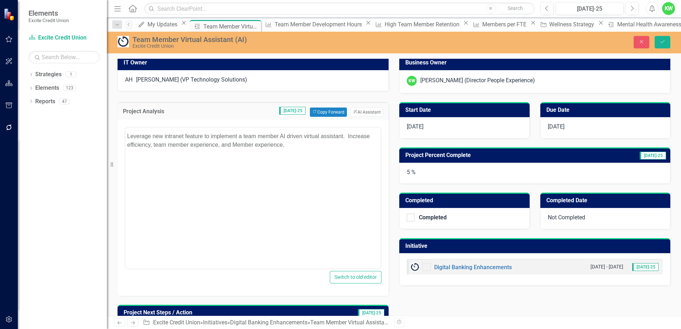
scroll to position [0, 0]
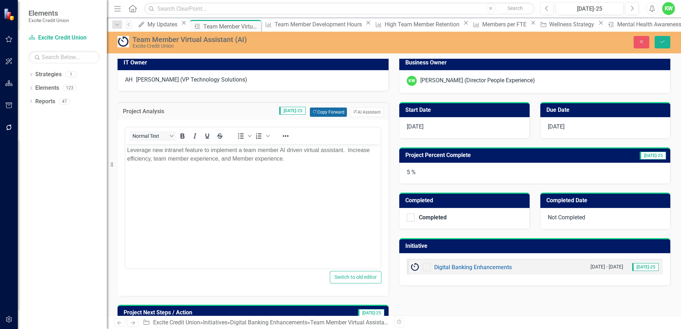
click at [321, 110] on button "Copy Forward Copy Forward" at bounding box center [328, 112] width 37 height 9
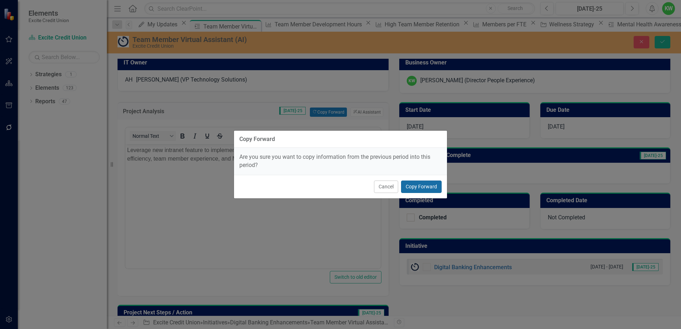
drag, startPoint x: 420, startPoint y: 186, endPoint x: 405, endPoint y: 186, distance: 15.0
click at [416, 187] on button "Copy Forward" at bounding box center [421, 187] width 41 height 12
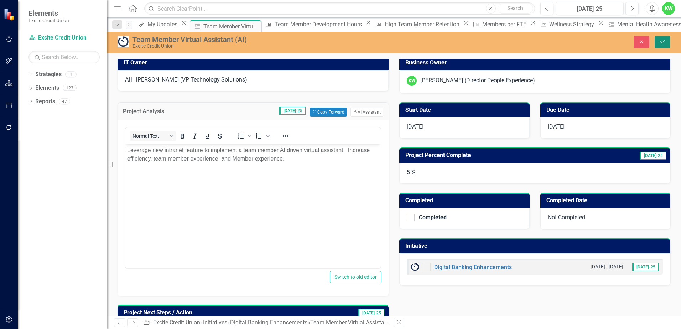
click at [659, 43] on icon "Save" at bounding box center [662, 41] width 6 height 5
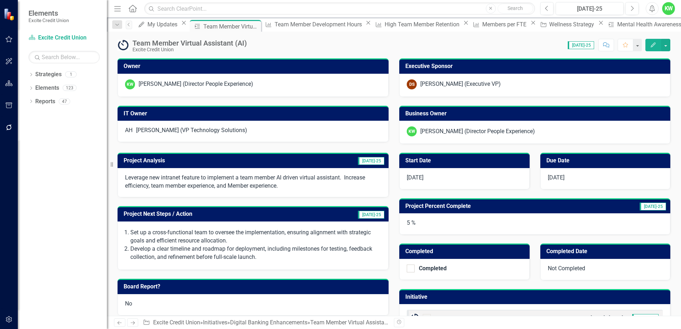
click at [222, 213] on h3 "Project Next Steps / Action" at bounding box center [218, 214] width 188 height 6
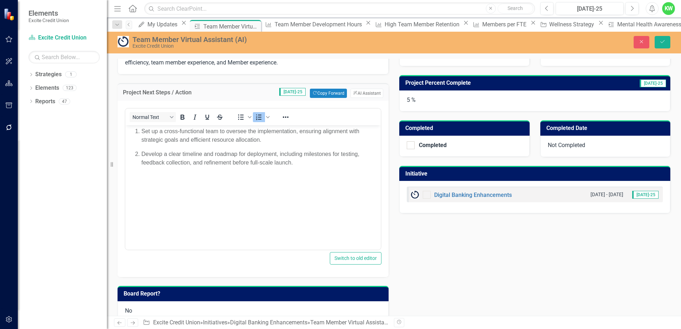
scroll to position [107, 0]
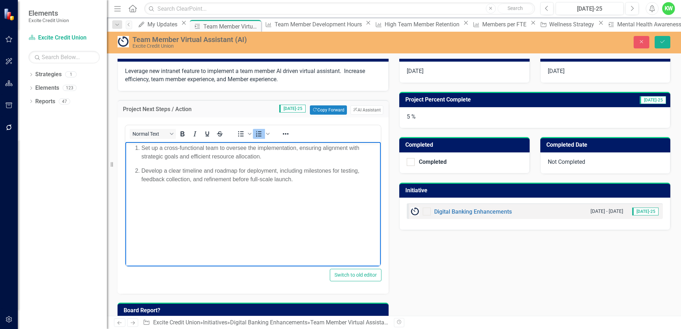
click at [164, 147] on p "Set up a cross-functional team to oversee the implementation, ensuring alignmen…" at bounding box center [260, 152] width 238 height 17
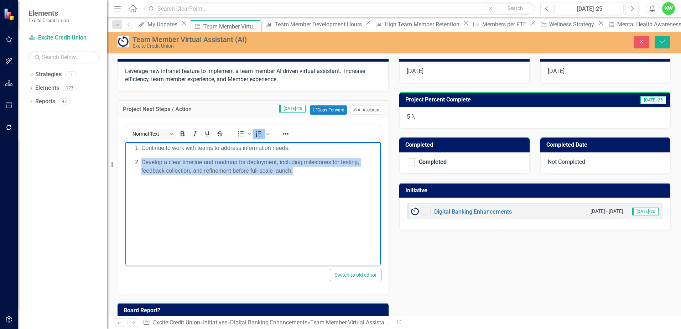
drag, startPoint x: 142, startPoint y: 161, endPoint x: 297, endPoint y: 171, distance: 154.9
click at [297, 171] on p "Develop a clear timeline and roadmap for deployment, including milestones for t…" at bounding box center [260, 166] width 238 height 17
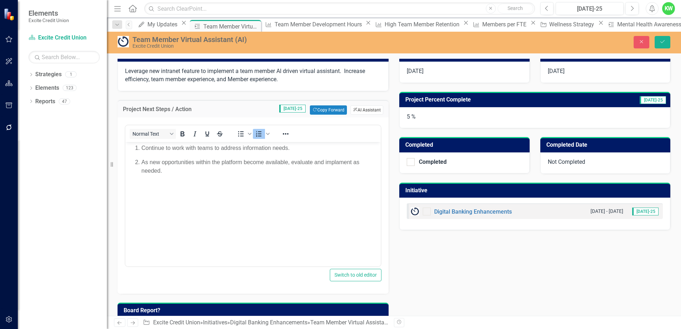
click at [360, 111] on button "ClearPoint AI AI Assistant" at bounding box center [367, 109] width 33 height 9
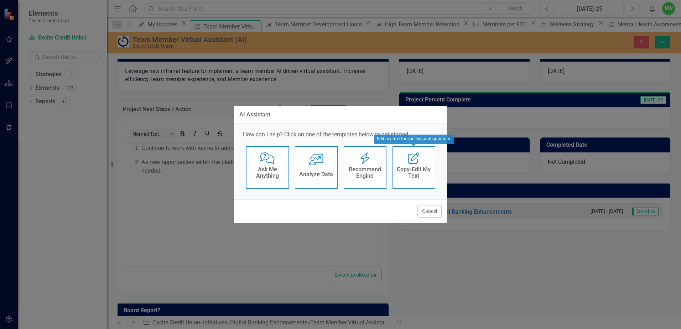
click at [410, 176] on h4 "Copy-Edit My Text" at bounding box center [413, 172] width 35 height 12
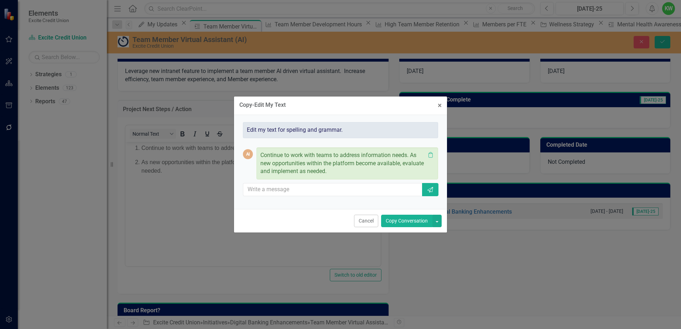
click at [402, 221] on button "Copy Conversation" at bounding box center [406, 221] width 51 height 12
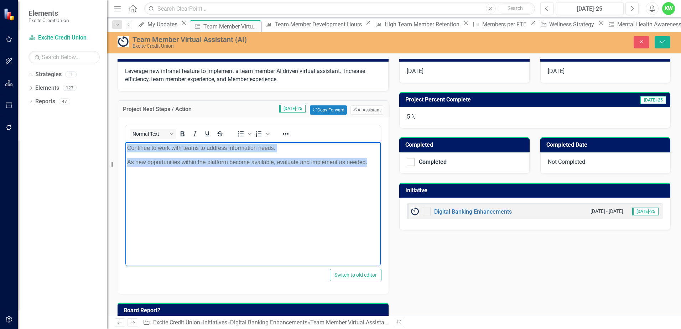
drag, startPoint x: 128, startPoint y: 148, endPoint x: 373, endPoint y: 144, distance: 244.8
click at [381, 168] on html "Continue to work with teams to address information needs. As new opportunities …" at bounding box center [252, 195] width 255 height 107
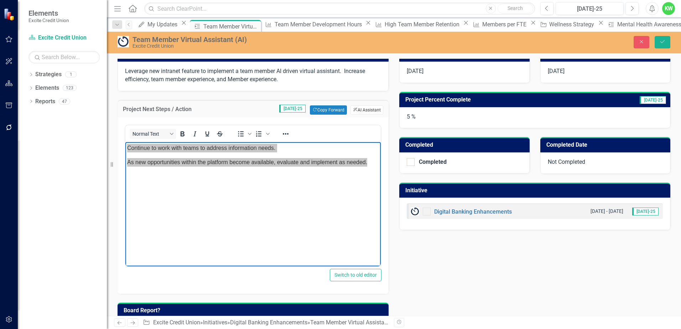
click at [360, 110] on button "ClearPoint AI AI Assistant" at bounding box center [367, 109] width 33 height 9
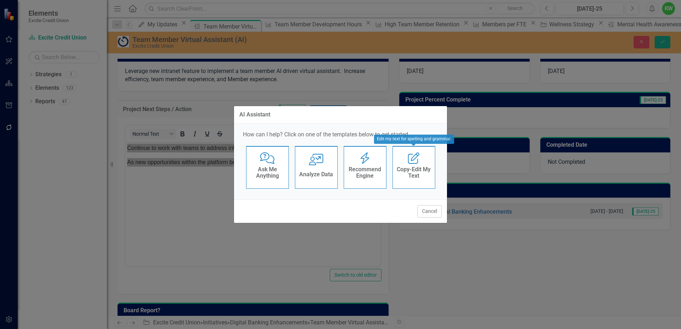
click at [406, 166] on h4 "Copy-Edit My Text" at bounding box center [413, 172] width 35 height 12
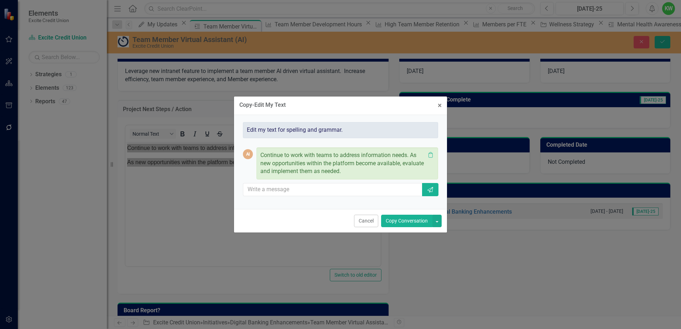
click at [405, 222] on button "Copy Conversation" at bounding box center [406, 221] width 51 height 12
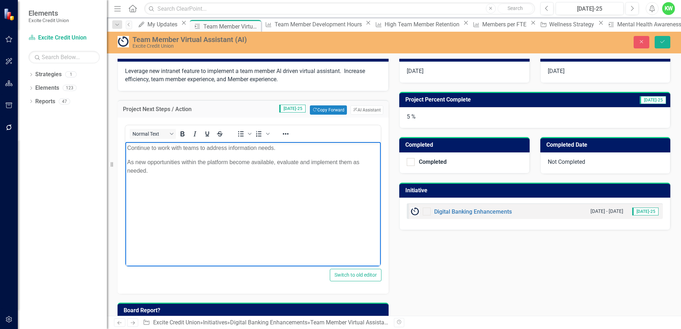
click at [245, 208] on body "Continue to work with teams to address information needs. As new opportunities …" at bounding box center [252, 195] width 255 height 107
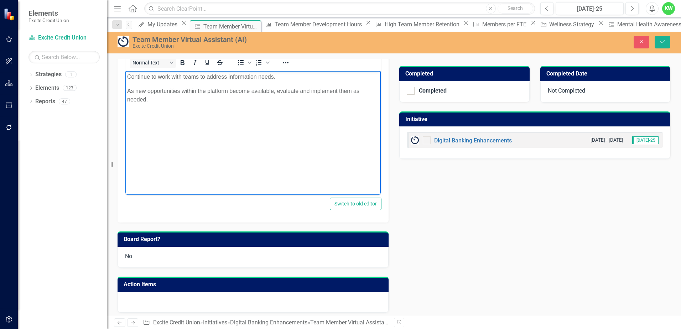
scroll to position [182, 0]
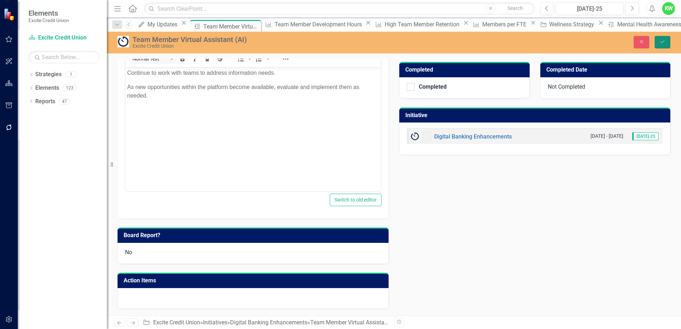
click at [662, 38] on button "Save" at bounding box center [663, 42] width 16 height 12
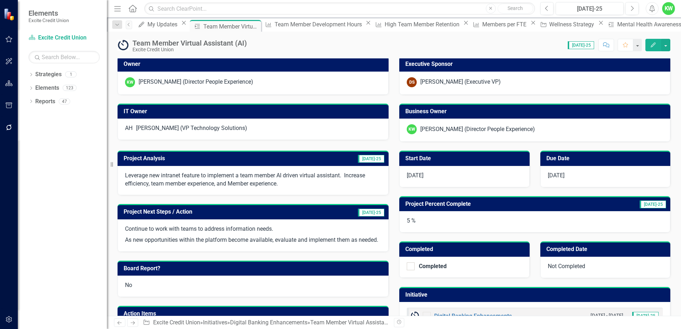
scroll to position [0, 0]
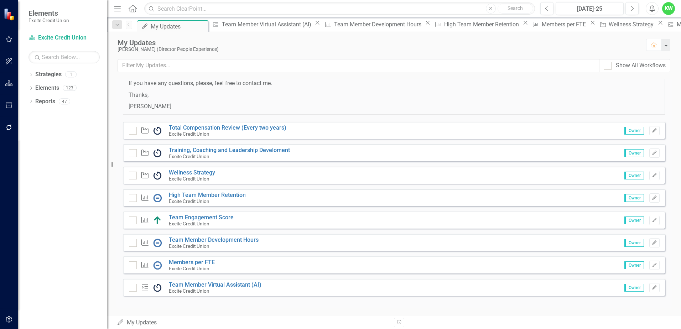
scroll to position [58, 0]
click at [211, 126] on link "Total Compensation Review (Every two years)" at bounding box center [228, 126] width 118 height 7
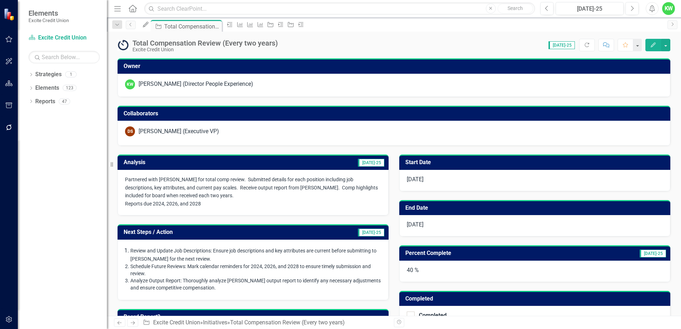
click at [234, 163] on h3 "Analysis" at bounding box center [182, 162] width 116 height 6
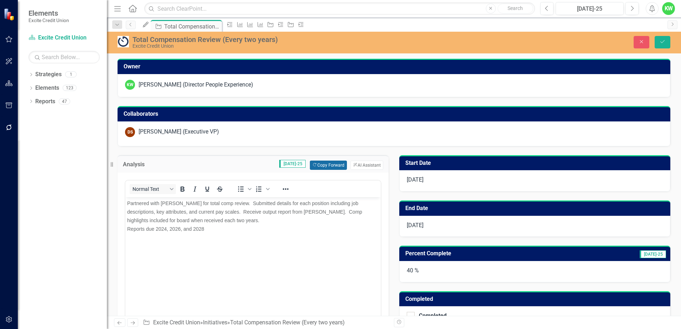
click at [327, 165] on button "Copy Forward Copy Forward" at bounding box center [328, 165] width 37 height 9
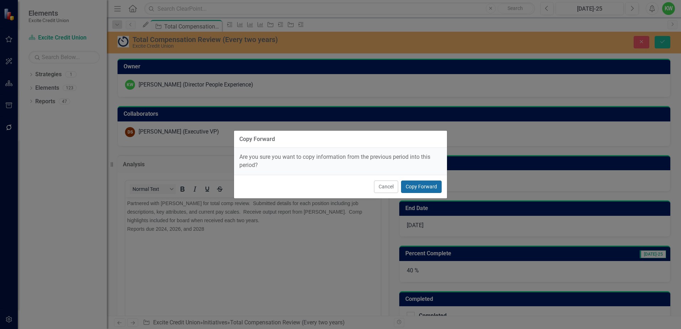
click at [421, 187] on button "Copy Forward" at bounding box center [421, 187] width 41 height 12
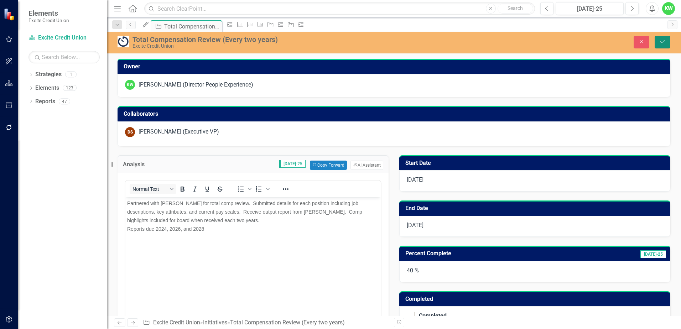
click at [663, 41] on icon "Save" at bounding box center [662, 41] width 6 height 5
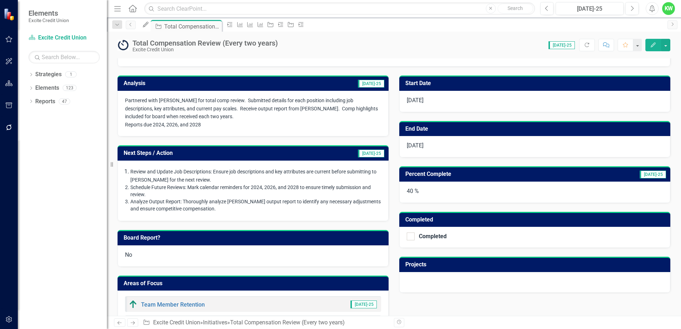
scroll to position [107, 0]
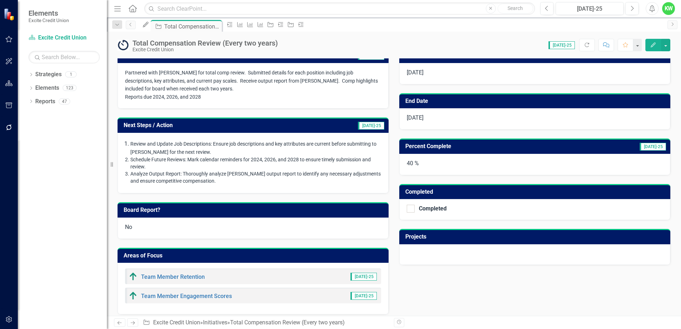
click at [229, 126] on h3 "Next Steps / Action" at bounding box center [208, 125] width 169 height 6
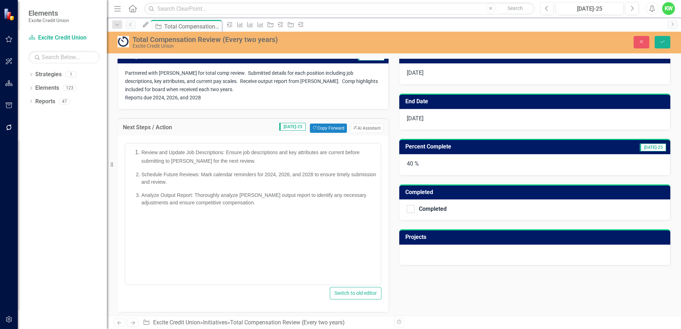
scroll to position [0, 0]
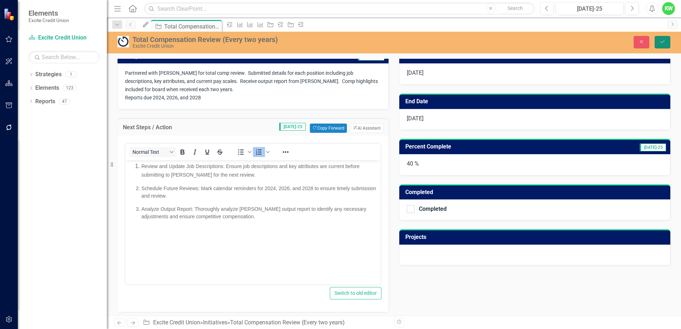
click at [664, 41] on icon "Save" at bounding box center [662, 41] width 6 height 5
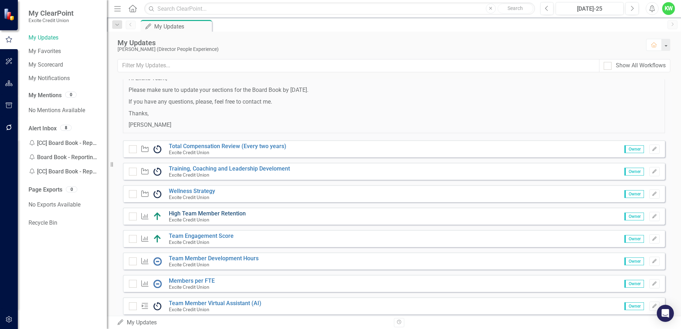
scroll to position [58, 0]
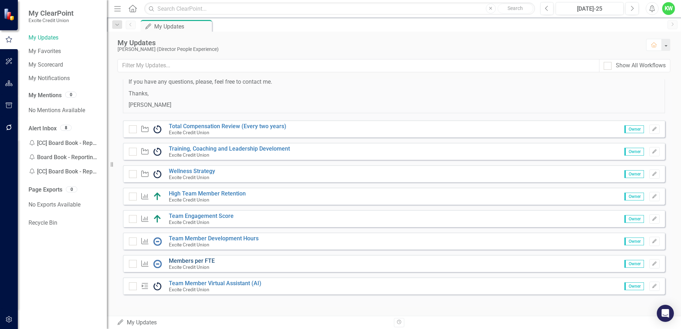
click at [193, 261] on link "Members per FTE" at bounding box center [192, 261] width 46 height 7
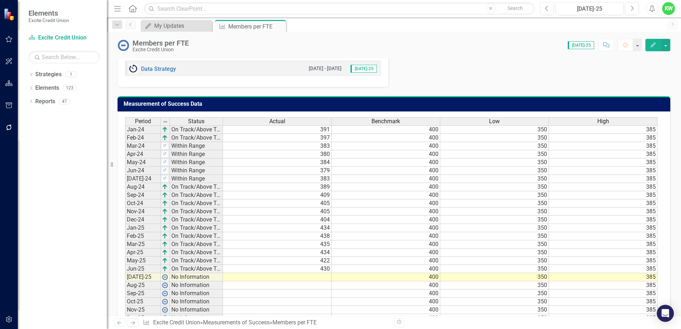
scroll to position [427, 0]
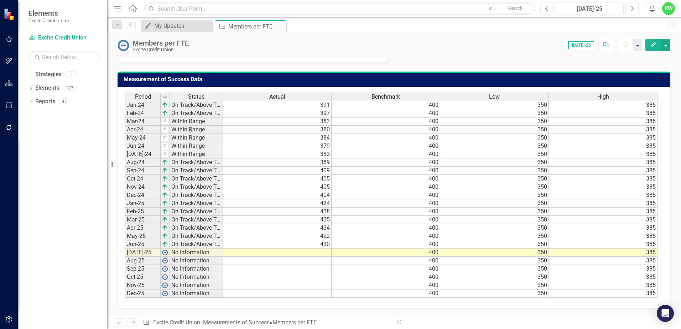
click at [324, 252] on td at bounding box center [277, 253] width 109 height 8
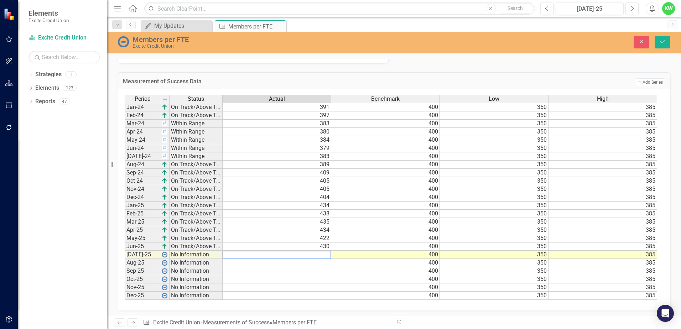
click at [326, 254] on textarea at bounding box center [276, 255] width 109 height 9
type textarea "412"
click at [661, 41] on icon "Save" at bounding box center [662, 41] width 6 height 5
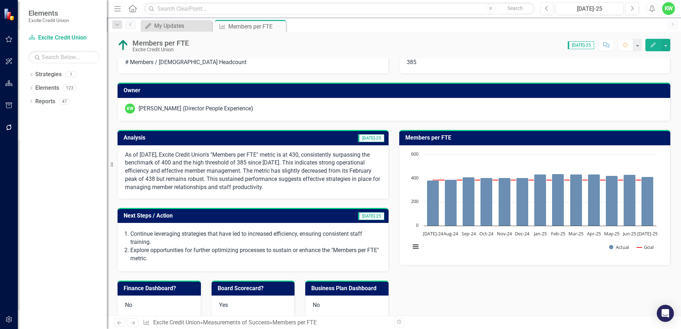
scroll to position [0, 0]
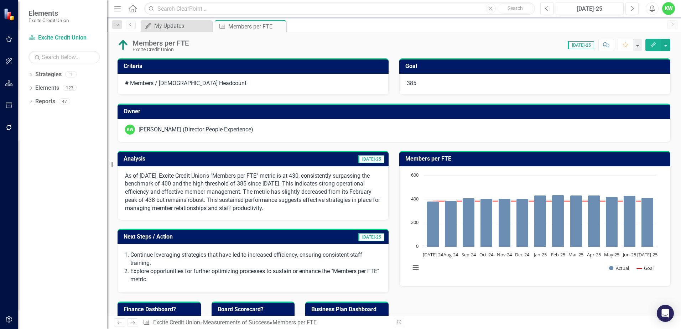
click at [223, 158] on h3 "Analysis" at bounding box center [182, 159] width 116 height 6
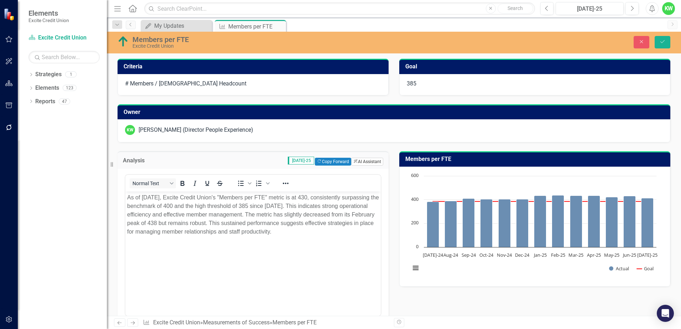
click at [359, 160] on button "ClearPoint AI AI Assistant" at bounding box center [367, 162] width 32 height 8
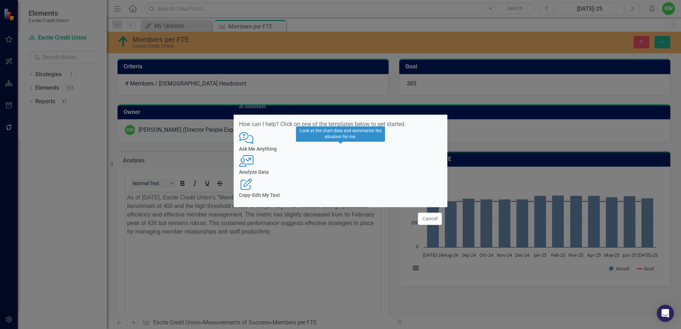
click at [340, 170] on div "Analyze Data" at bounding box center [340, 172] width 203 height 5
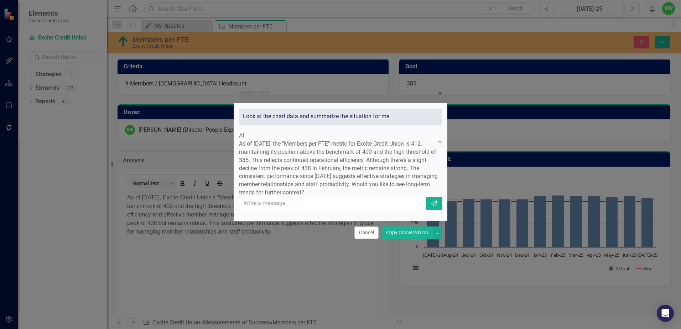
click at [399, 239] on button "Copy Conversation" at bounding box center [407, 233] width 51 height 12
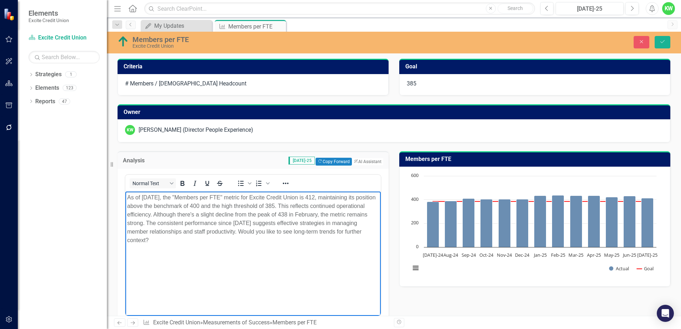
click at [245, 214] on p "As of July 2025, the "Members per FTE" metric for Excite Credit Union is 412, m…" at bounding box center [253, 218] width 252 height 51
click at [164, 223] on p "As of July 2025, the "Members per FTE" metric for Excite Credit Union is 412, m…" at bounding box center [253, 214] width 252 height 43
drag, startPoint x: 183, startPoint y: 230, endPoint x: 336, endPoint y: 232, distance: 152.5
click at [336, 232] on p "As of July 2025, the "Members per FTE" metric for Excite Credit Union is 412, m…" at bounding box center [253, 214] width 252 height 43
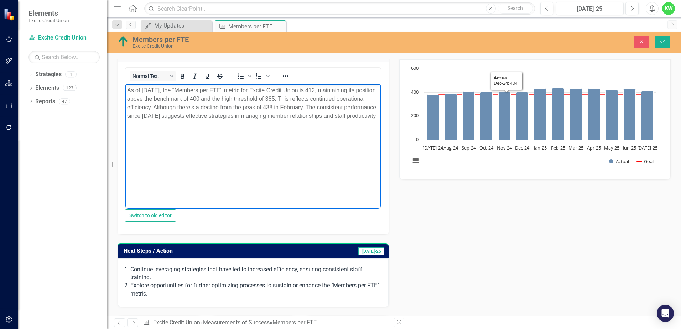
scroll to position [107, 0]
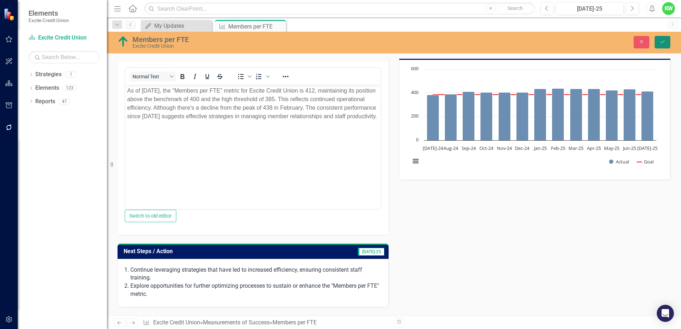
click at [664, 41] on icon "Save" at bounding box center [662, 41] width 6 height 5
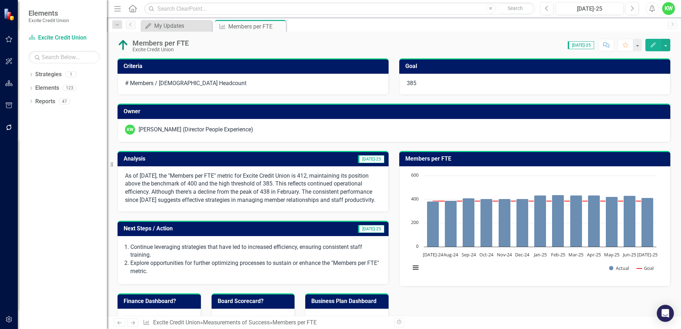
click at [224, 235] on td "Next Steps / Action" at bounding box center [208, 230] width 169 height 12
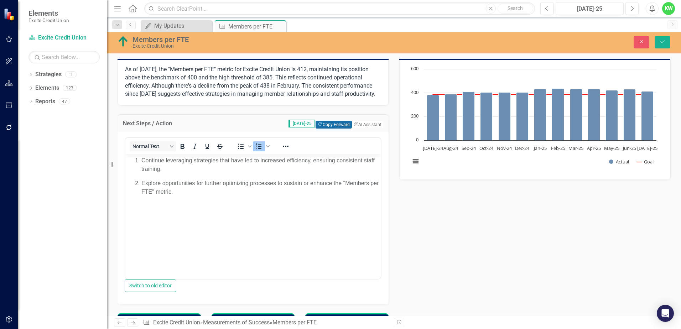
click at [321, 129] on button "Copy Forward Copy Forward" at bounding box center [334, 125] width 36 height 8
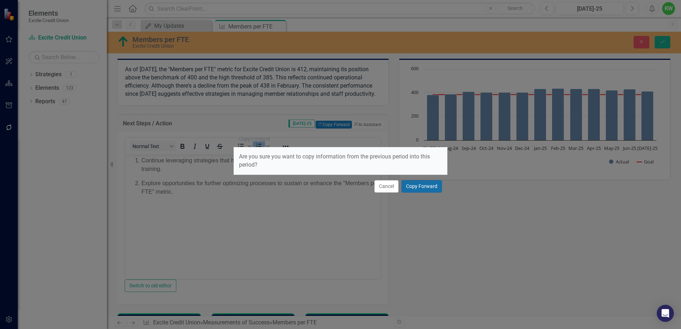
click at [423, 185] on button "Copy Forward" at bounding box center [421, 186] width 41 height 12
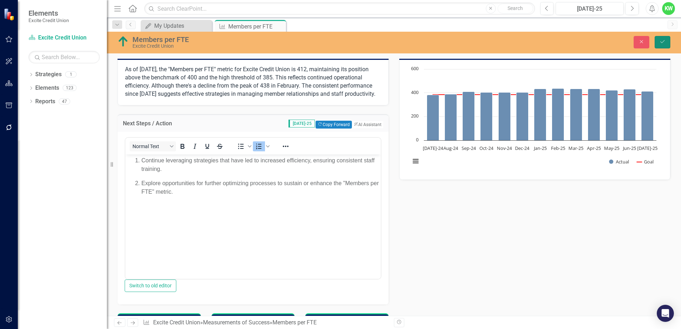
click at [661, 43] on icon "Save" at bounding box center [662, 41] width 6 height 5
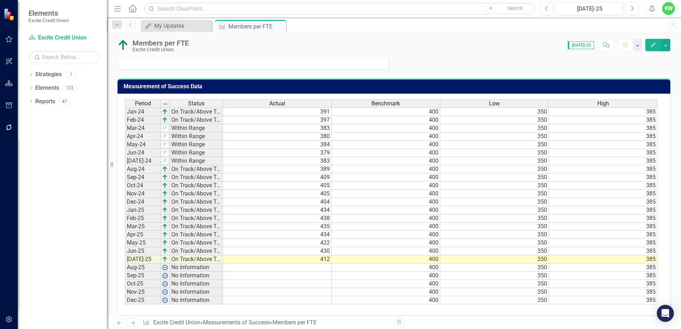
scroll to position [427, 0]
